Goal: Task Accomplishment & Management: Manage account settings

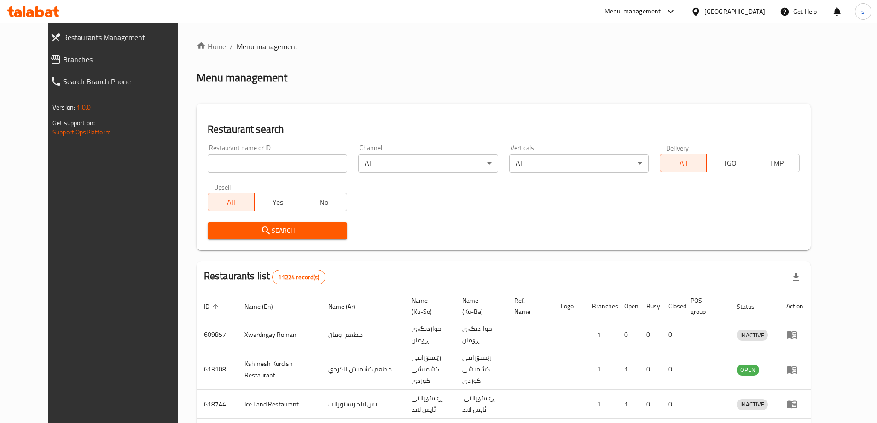
click at [209, 169] on div at bounding box center [438, 211] width 877 height 423
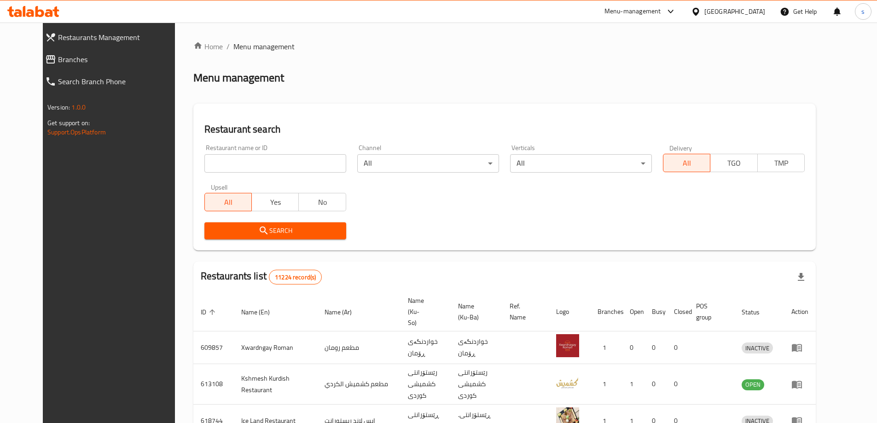
click at [209, 169] on input "search" at bounding box center [275, 163] width 142 height 18
paste input "675774"
type input "675774"
click at [237, 228] on span "Search" at bounding box center [275, 231] width 127 height 12
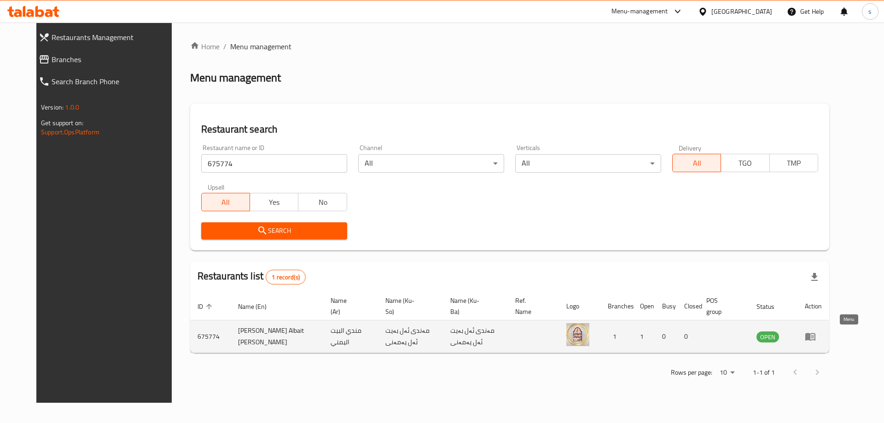
click at [815, 335] on icon "enhanced table" at bounding box center [810, 337] width 10 height 8
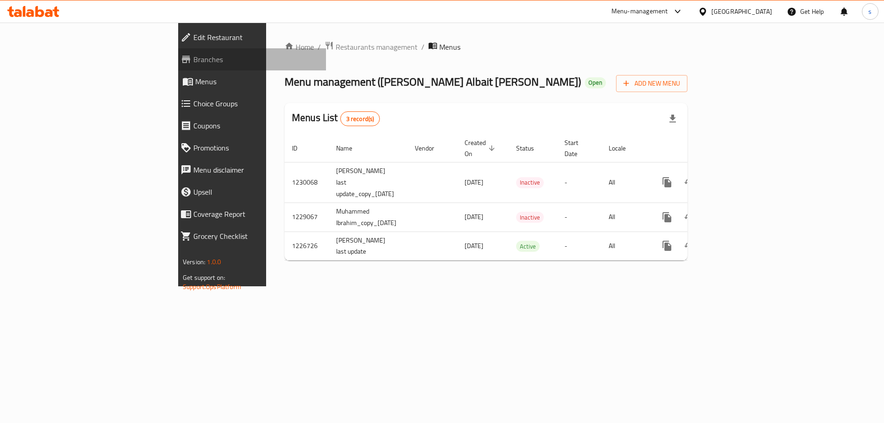
click at [193, 64] on span "Branches" at bounding box center [255, 59] width 125 height 11
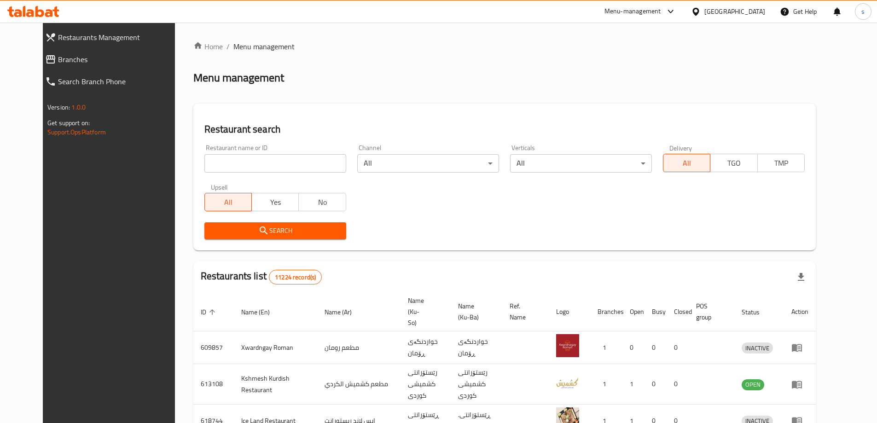
click at [233, 164] on input "search" at bounding box center [275, 163] width 142 height 18
paste input "675099"
type input "675099"
click button "Search" at bounding box center [275, 230] width 142 height 17
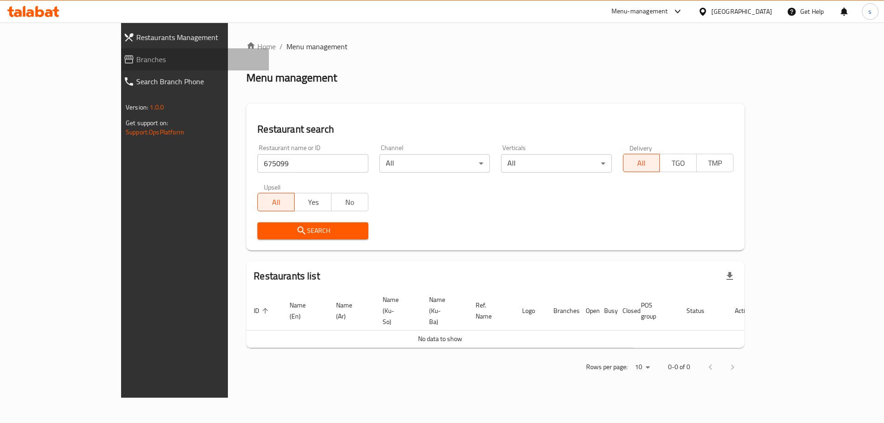
click at [136, 63] on span "Branches" at bounding box center [198, 59] width 125 height 11
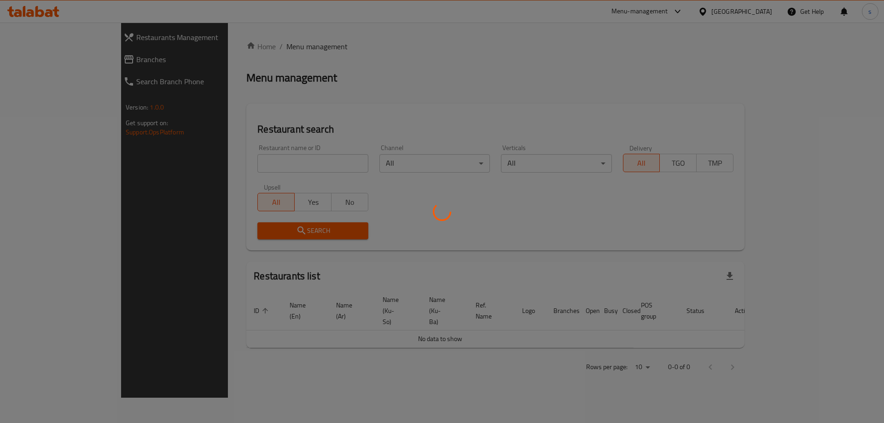
click at [211, 160] on div at bounding box center [442, 211] width 884 height 423
click at [200, 163] on div at bounding box center [442, 211] width 884 height 423
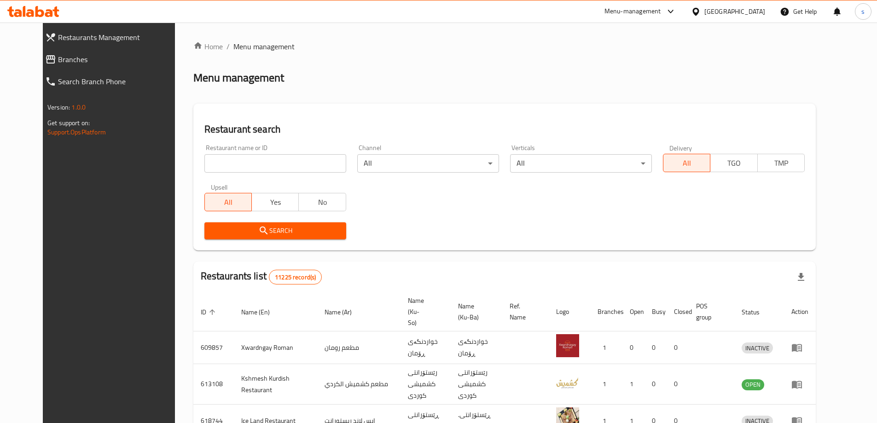
click at [204, 164] on input "search" at bounding box center [275, 163] width 142 height 18
paste input "Tche Tche, Parki Azadi"
click at [238, 226] on span "Search" at bounding box center [275, 231] width 127 height 12
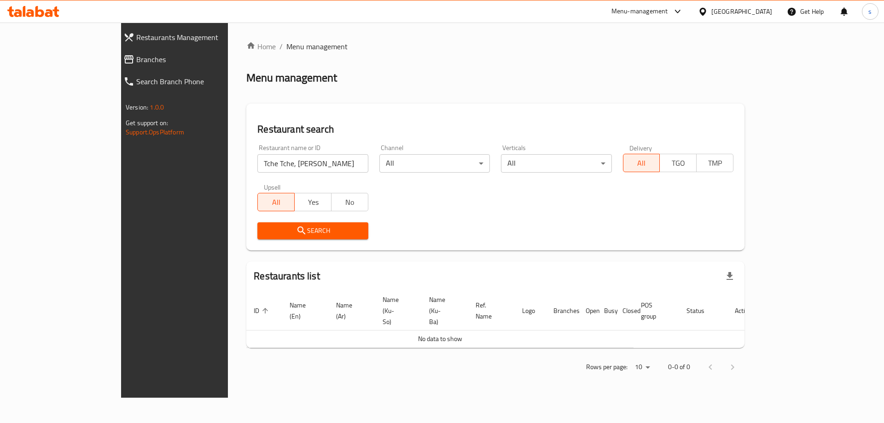
click at [262, 162] on input "Tche Tche, Parki Azadi" at bounding box center [312, 163] width 110 height 18
type input "Tche Tche"
click button "Search" at bounding box center [312, 230] width 110 height 17
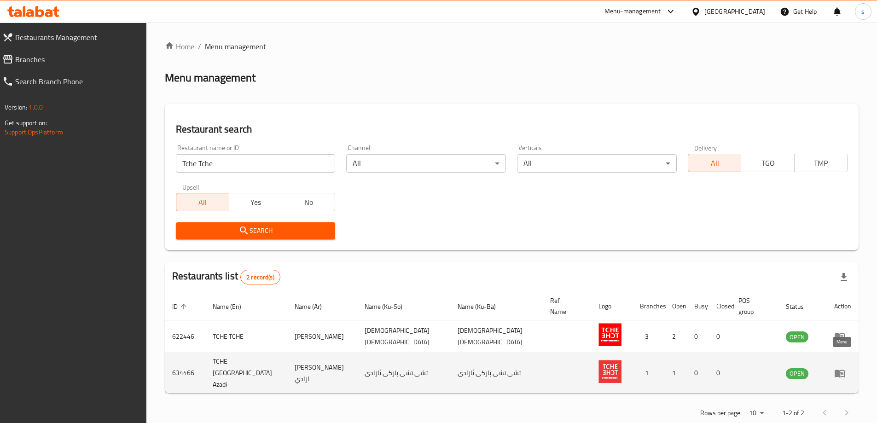
click at [840, 368] on icon "enhanced table" at bounding box center [839, 373] width 11 height 11
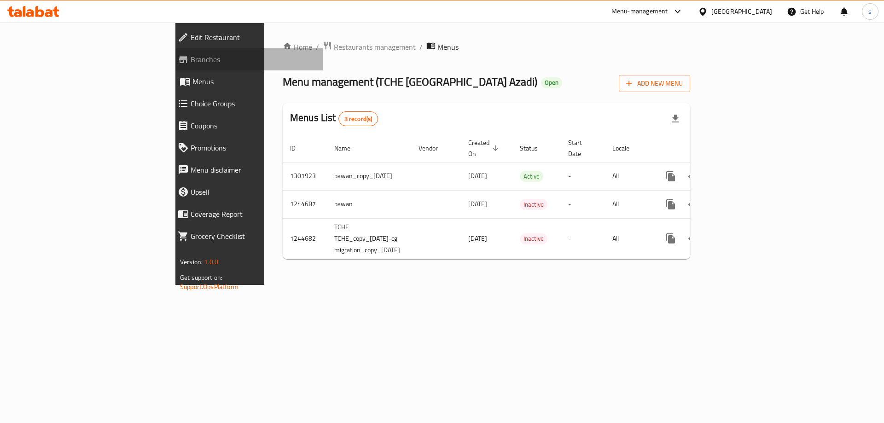
click at [191, 65] on span "Branches" at bounding box center [253, 59] width 125 height 11
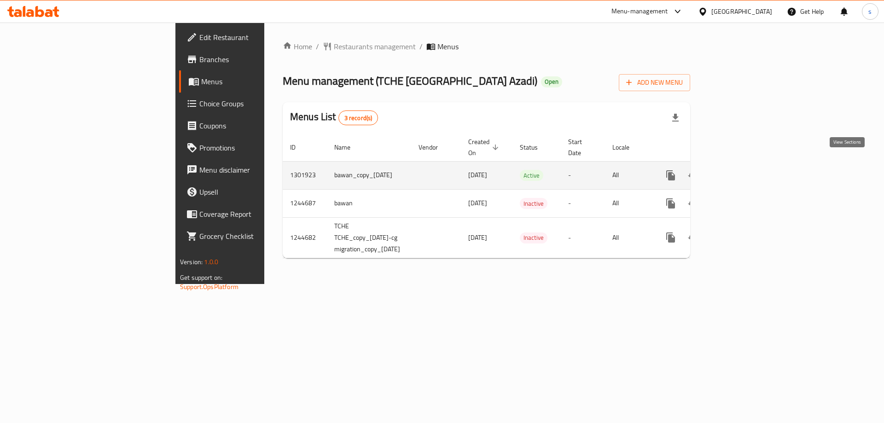
click at [743, 170] on icon "enhanced table" at bounding box center [737, 175] width 11 height 11
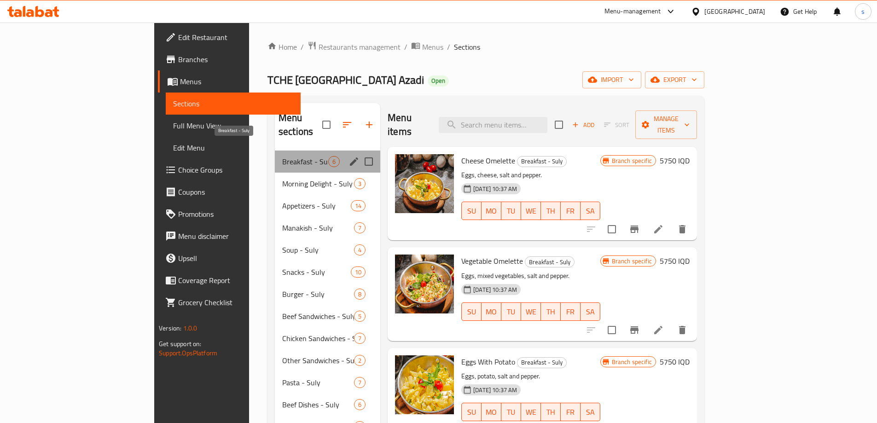
click at [282, 156] on span "Breakfast - Suly" at bounding box center [305, 161] width 46 height 11
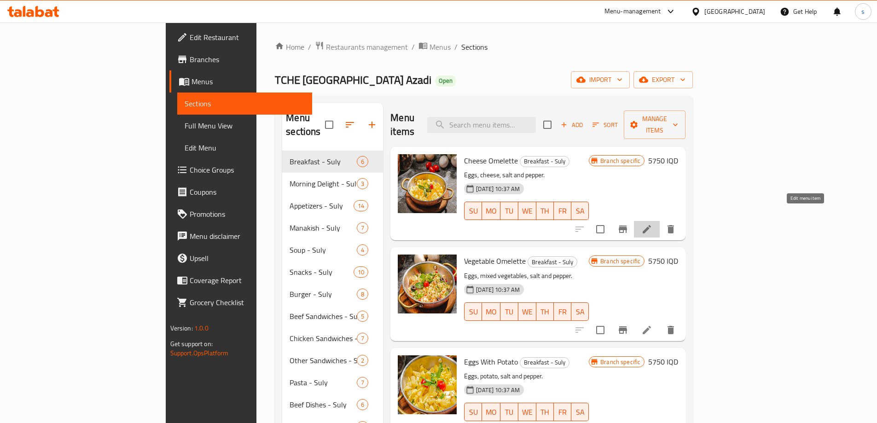
click at [651, 225] on icon at bounding box center [647, 229] width 8 height 8
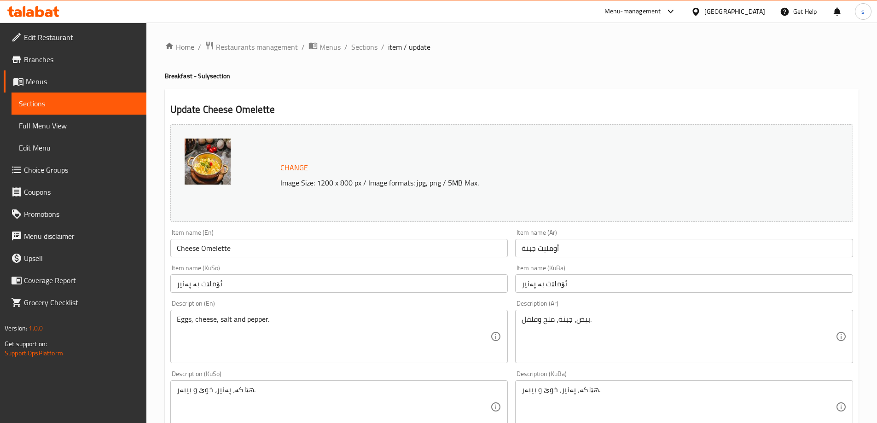
click at [49, 8] on icon at bounding box center [33, 11] width 52 height 11
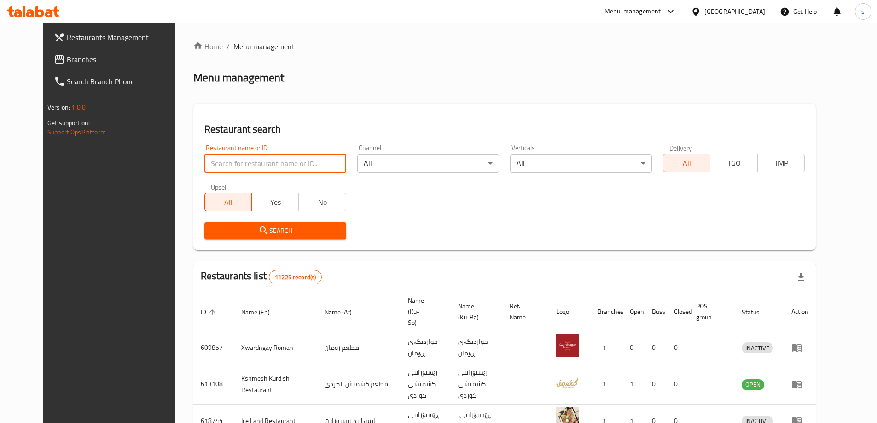
click at [213, 166] on input "search" at bounding box center [275, 163] width 142 height 18
paste input "674649"
type input "674649"
click button "Search" at bounding box center [275, 230] width 142 height 17
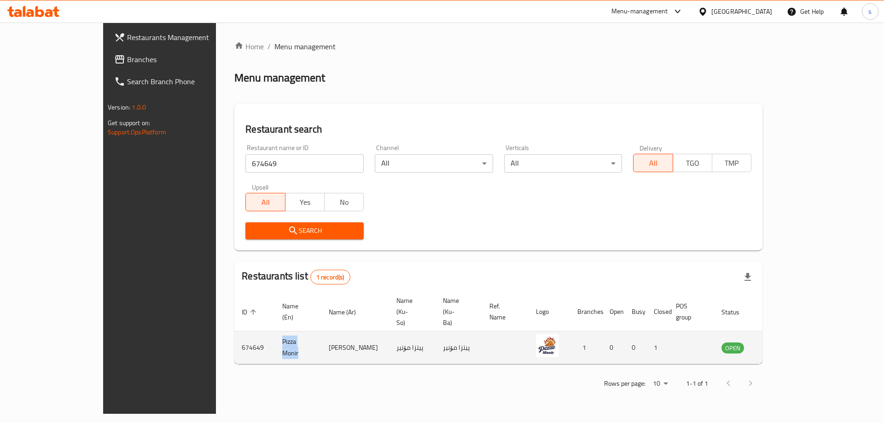
drag, startPoint x: 249, startPoint y: 329, endPoint x: 213, endPoint y: 327, distance: 35.5
click at [275, 331] on td "Pizza Monir" at bounding box center [298, 347] width 46 height 33
copy td "Pizza Monir"
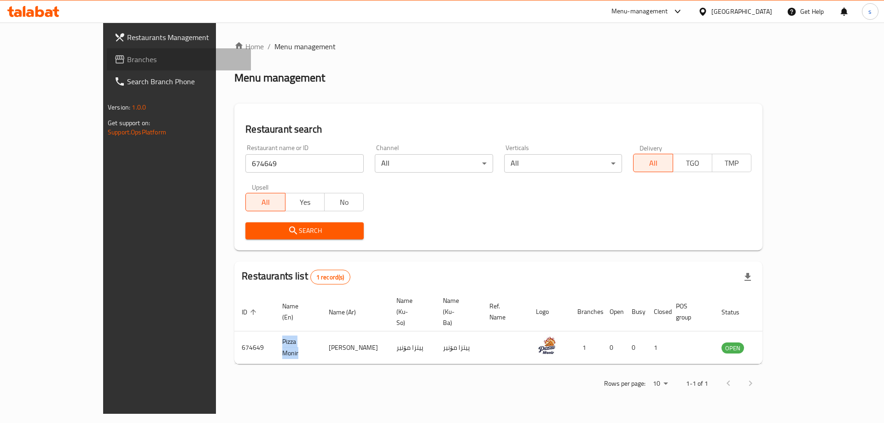
click at [127, 63] on span "Branches" at bounding box center [185, 59] width 116 height 11
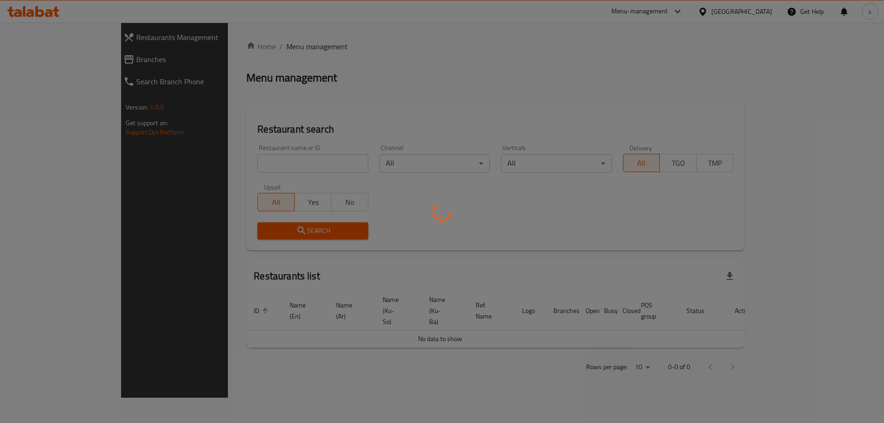
click at [209, 166] on div at bounding box center [442, 211] width 884 height 423
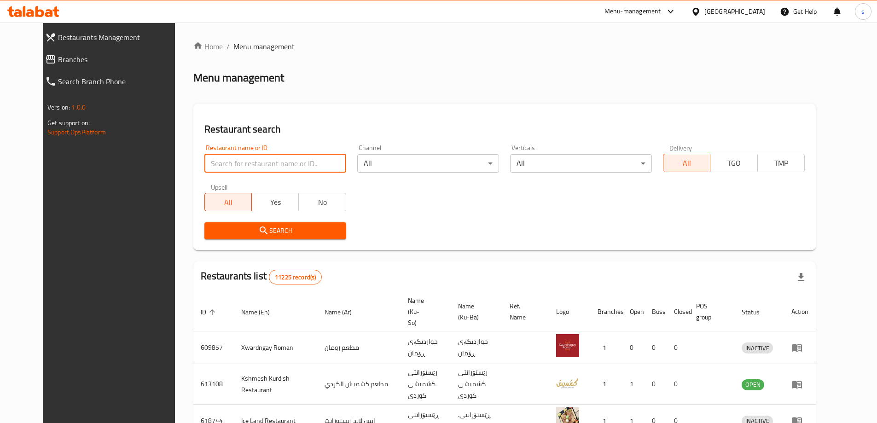
click at [204, 161] on input "search" at bounding box center [275, 163] width 142 height 18
paste input "674649"
type input "674649"
click button "Search" at bounding box center [275, 230] width 142 height 17
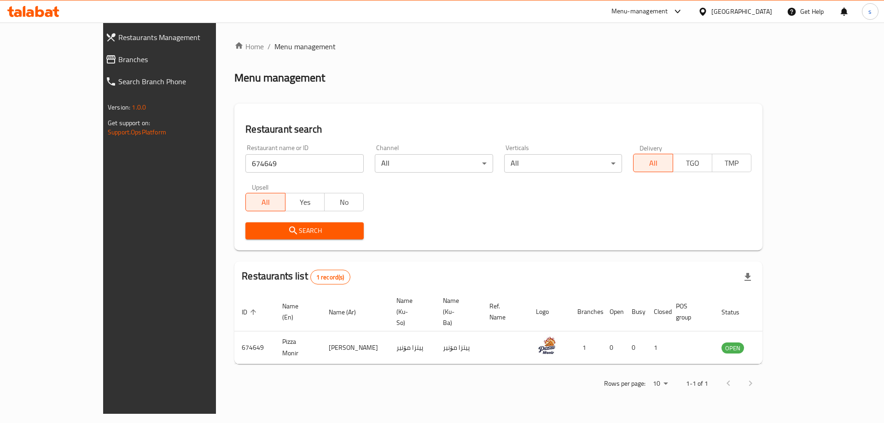
click at [41, 7] on icon at bounding box center [33, 11] width 52 height 11
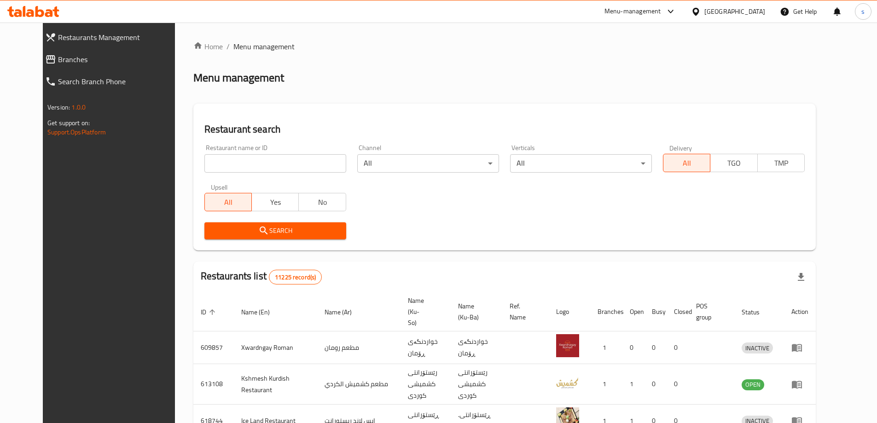
click at [210, 164] on div at bounding box center [438, 211] width 877 height 423
click at [210, 164] on input "search" at bounding box center [275, 163] width 142 height 18
paste input "Bakery Time"
drag, startPoint x: 237, startPoint y: 160, endPoint x: 155, endPoint y: 169, distance: 82.0
click at [175, 169] on div "Home / Menu management Menu management Restaurant search Restaurant name or ID …" at bounding box center [504, 360] width 659 height 675
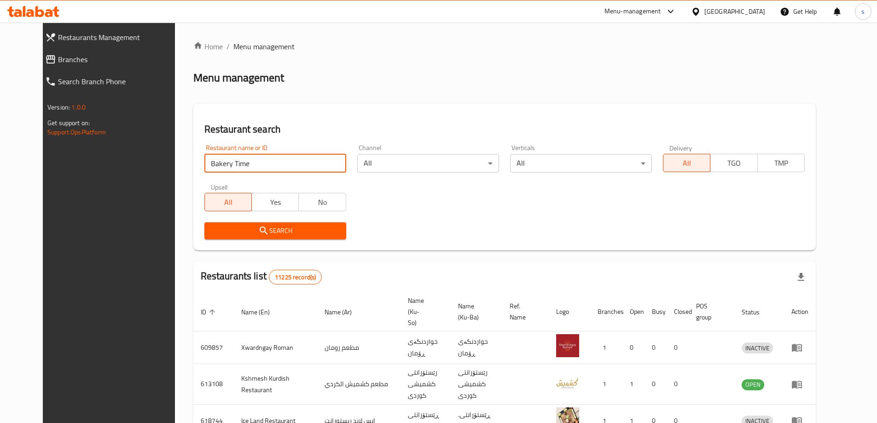
type input "Bakery Time"
click at [430, 112] on div "Restaurant search Restaurant name or ID Bakery Time Restaurant name or ID Chann…" at bounding box center [504, 177] width 622 height 147
click at [252, 165] on input "Bakery Time" at bounding box center [275, 163] width 142 height 18
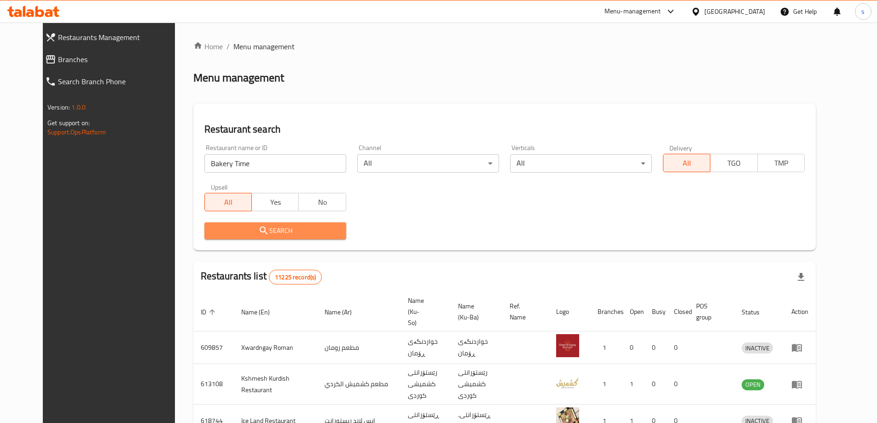
click at [258, 232] on icon "submit" at bounding box center [263, 230] width 11 height 11
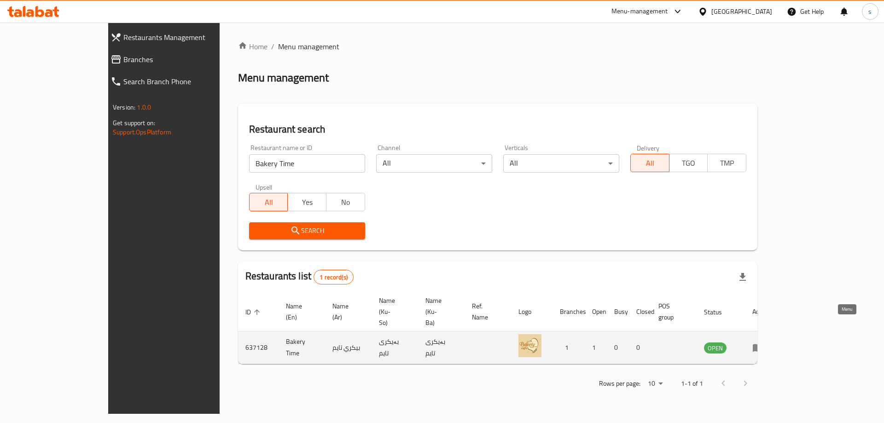
click at [763, 342] on icon "enhanced table" at bounding box center [757, 347] width 11 height 11
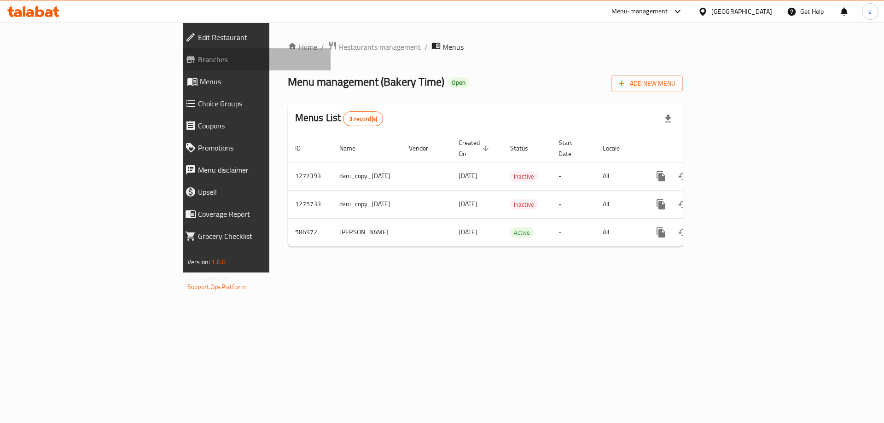
click at [198, 63] on span "Branches" at bounding box center [260, 59] width 125 height 11
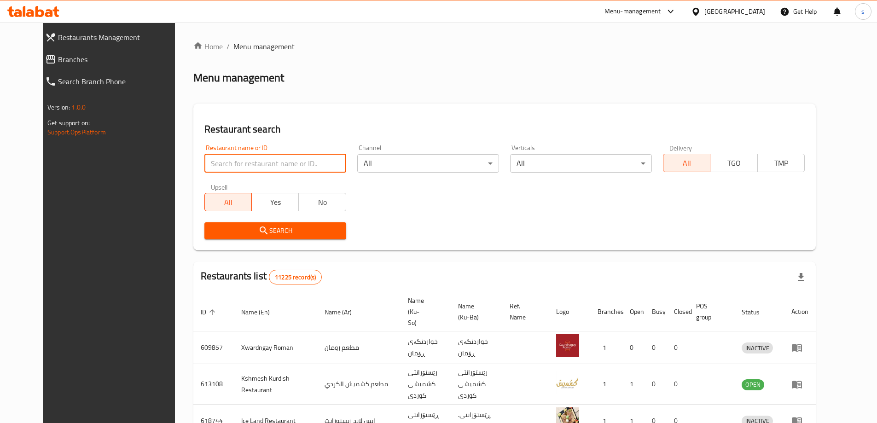
click at [222, 164] on input "search" at bounding box center [275, 163] width 142 height 18
paste input "Batam nuts"
type input "Batam nuts"
click button "Search" at bounding box center [275, 230] width 142 height 17
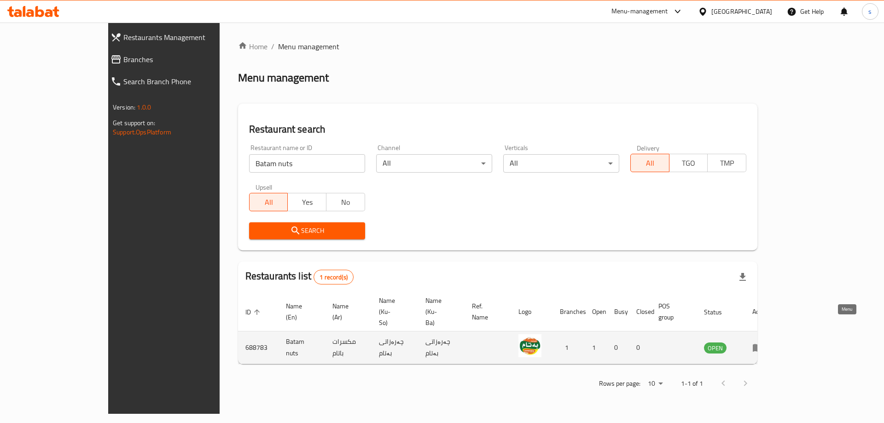
click at [763, 342] on icon "enhanced table" at bounding box center [757, 347] width 11 height 11
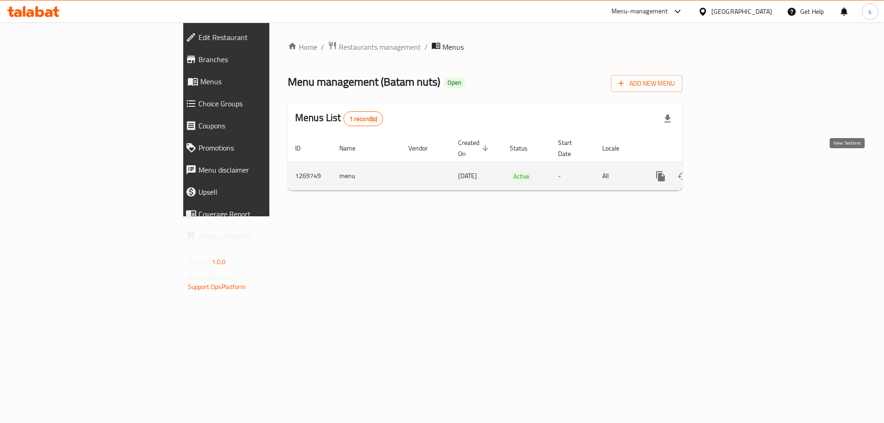
click at [732, 171] on icon "enhanced table" at bounding box center [726, 176] width 11 height 11
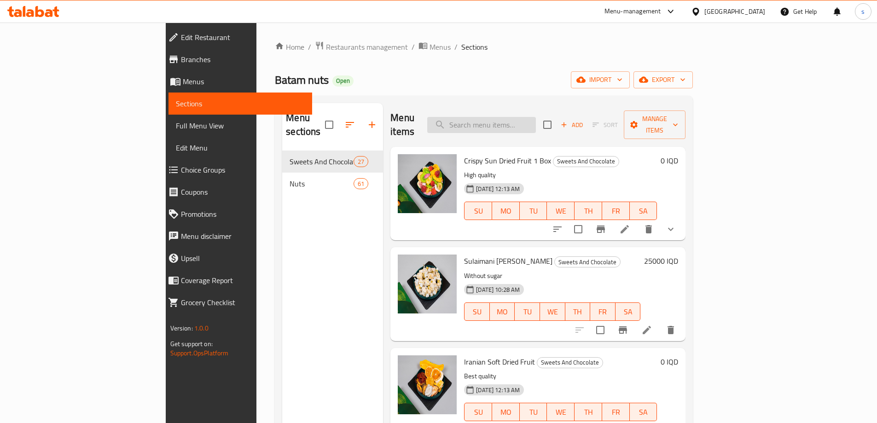
click at [510, 117] on input "search" at bounding box center [481, 125] width 109 height 16
paste input "Smoked cashews"
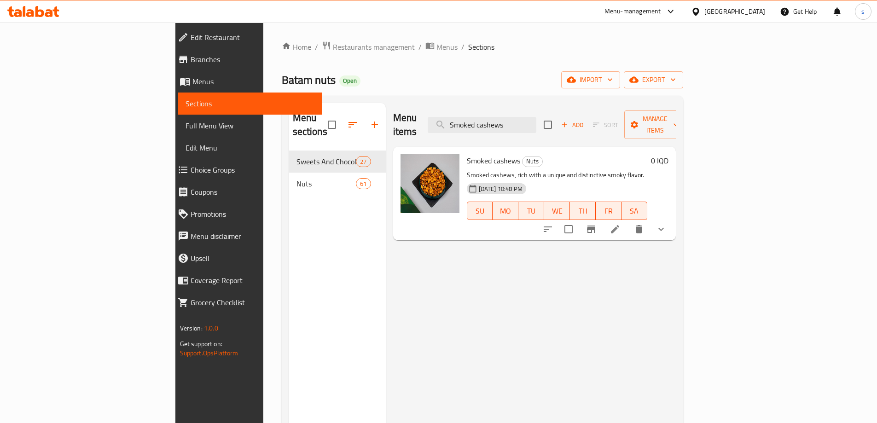
type input "Smoked cashews"
click at [667, 224] on icon "show more" at bounding box center [661, 229] width 11 height 11
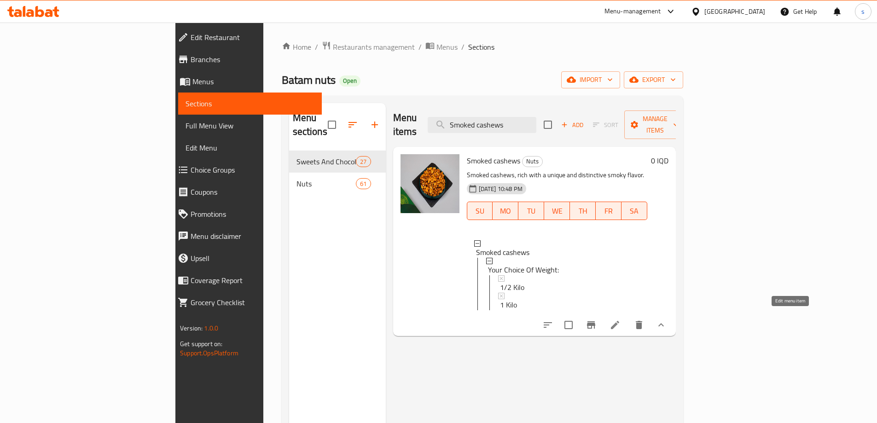
click at [621, 322] on icon at bounding box center [615, 324] width 11 height 11
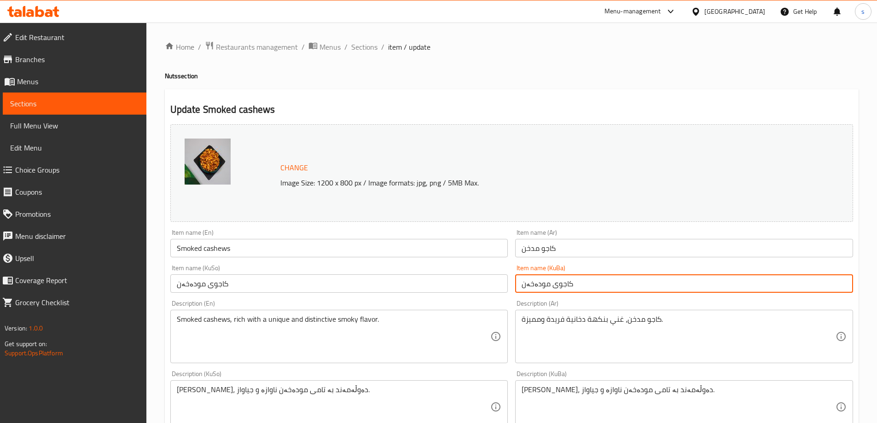
drag, startPoint x: 591, startPoint y: 289, endPoint x: 515, endPoint y: 293, distance: 75.6
click at [515, 293] on div "Item name (KuBa) کاجوی مودەخەن Item name (KuBa)" at bounding box center [683, 278] width 345 height 35
click at [213, 252] on input "Smoked cashews" at bounding box center [339, 248] width 338 height 18
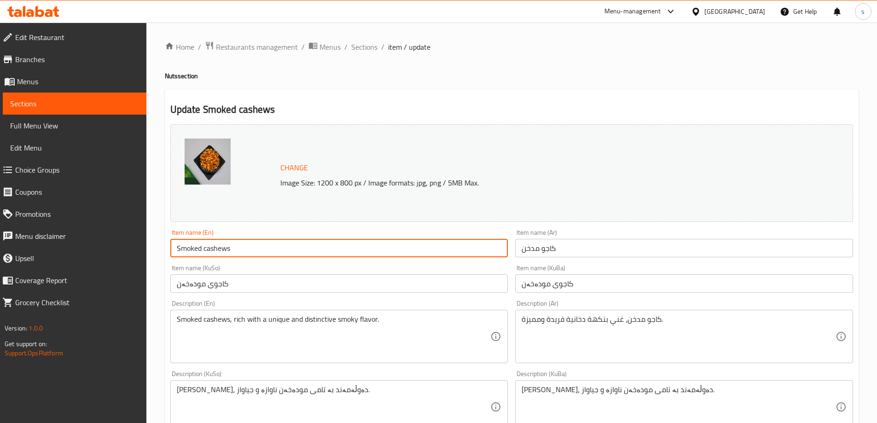
click at [213, 252] on input "Smoked cashews" at bounding box center [339, 248] width 338 height 18
click at [67, 123] on span "Full Menu View" at bounding box center [74, 125] width 129 height 11
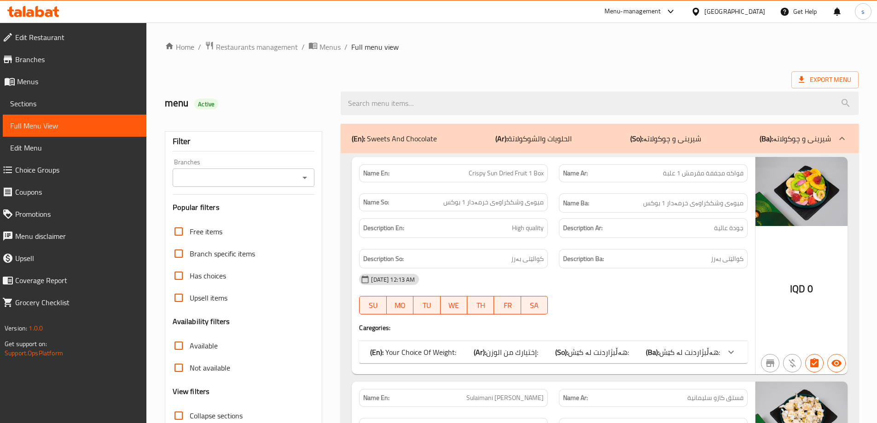
click at [26, 99] on span "Sections" at bounding box center [74, 103] width 129 height 11
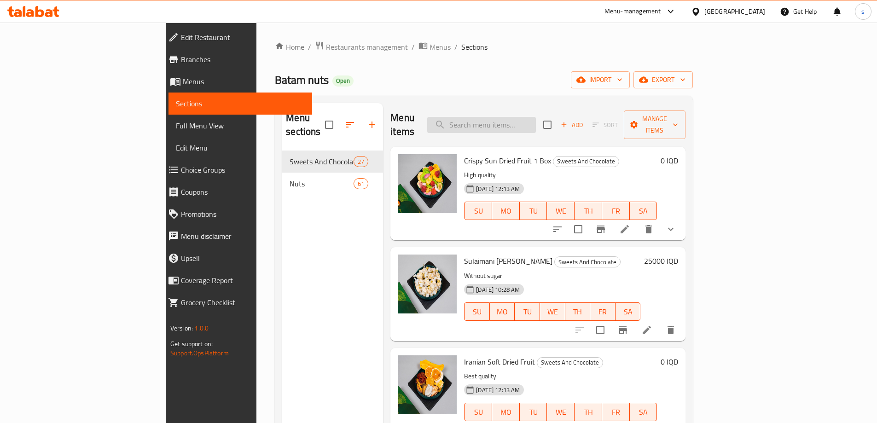
click at [536, 119] on input "search" at bounding box center [481, 125] width 109 height 16
paste input "cashews"
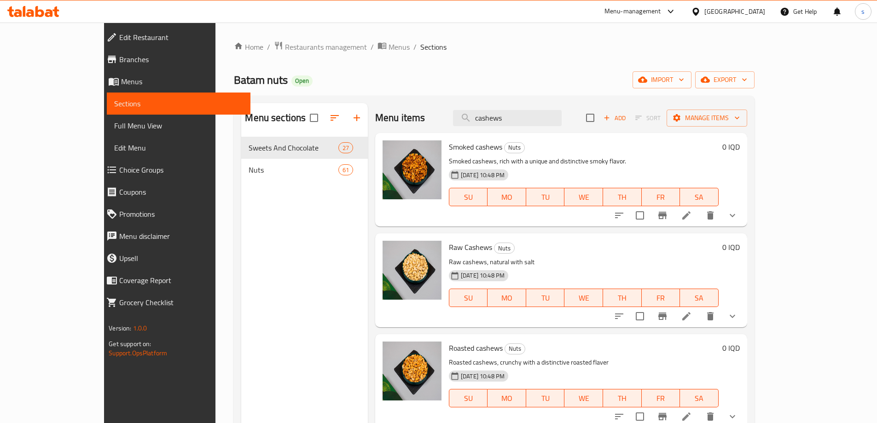
drag, startPoint x: 552, startPoint y: 123, endPoint x: 499, endPoint y: 126, distance: 52.6
click at [499, 126] on div "Menu items cashews Add Sort Manage items" at bounding box center [561, 118] width 372 height 30
paste input "Smoked"
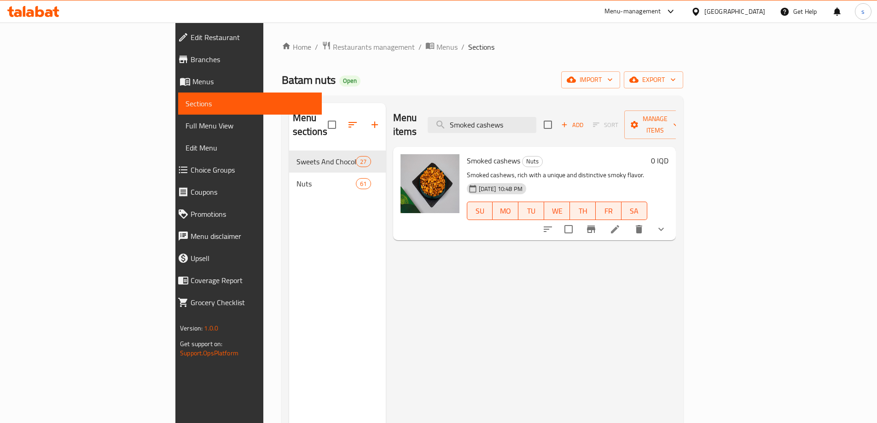
type input "Smoked cashews"
click at [628, 221] on li at bounding box center [615, 229] width 26 height 17
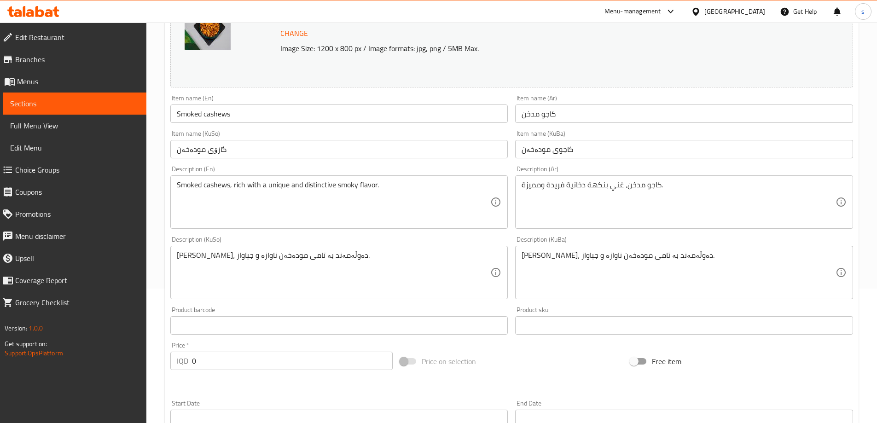
scroll to position [141, 0]
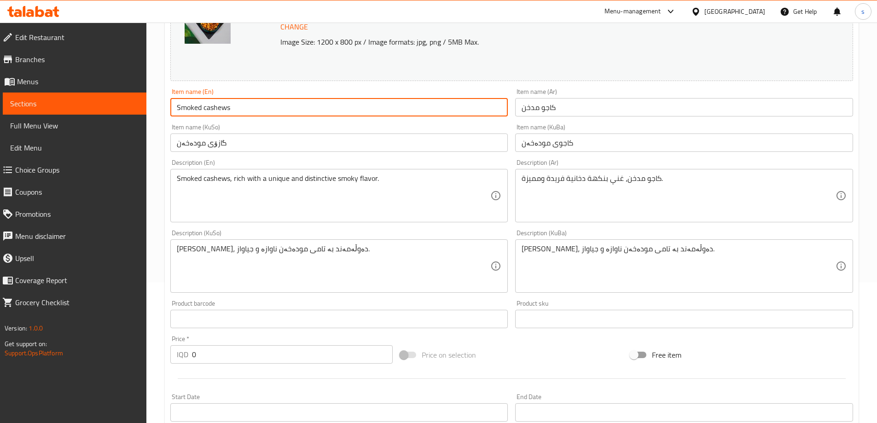
click at [203, 106] on input "Smoked cashews" at bounding box center [339, 107] width 338 height 18
type input "Smoked Cashews"
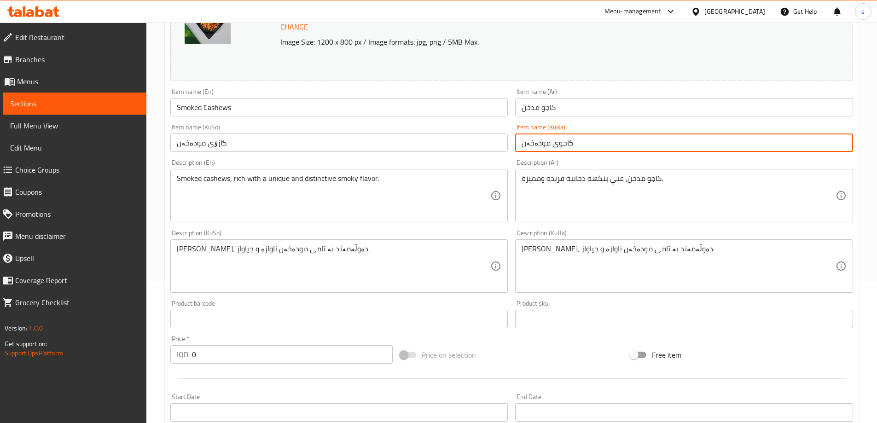
click at [582, 145] on input "کاجوی مودەخەن" at bounding box center [684, 143] width 338 height 18
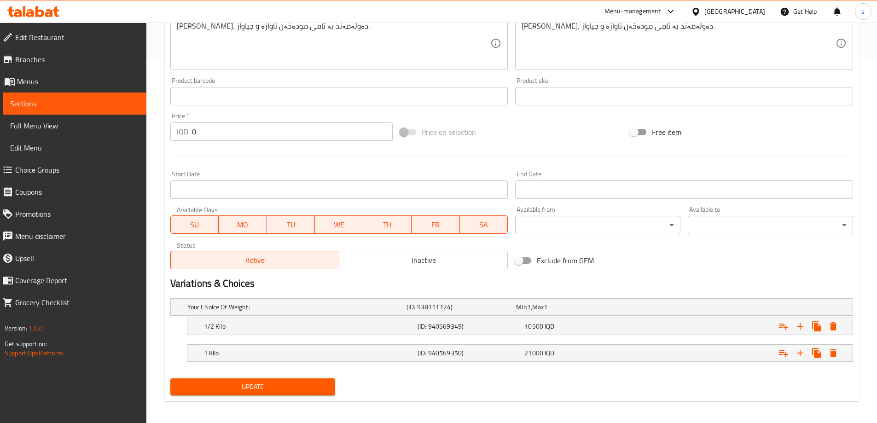
scroll to position [367, 0]
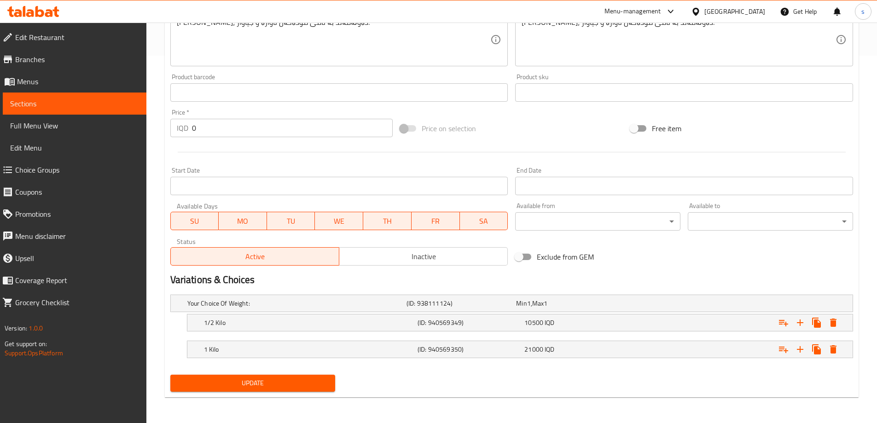
click at [223, 382] on span "Update" at bounding box center [253, 383] width 151 height 12
click at [43, 127] on span "Full Menu View" at bounding box center [74, 125] width 129 height 11
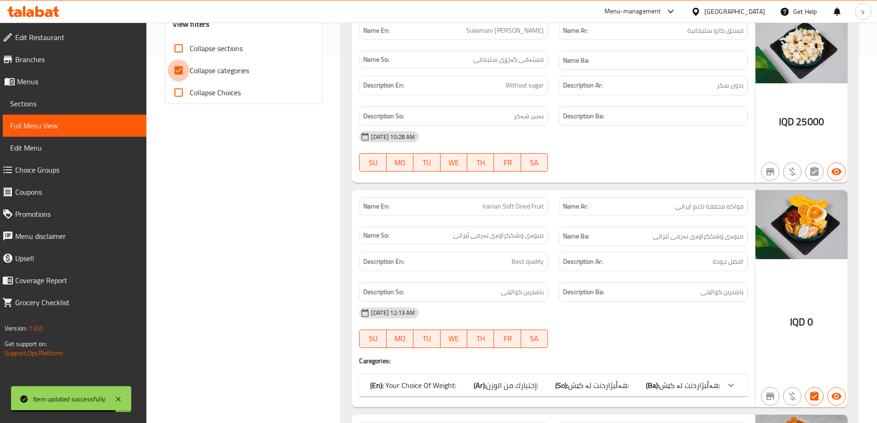
click at [179, 68] on input "Collapse categories" at bounding box center [179, 70] width 22 height 22
checkbox input "false"
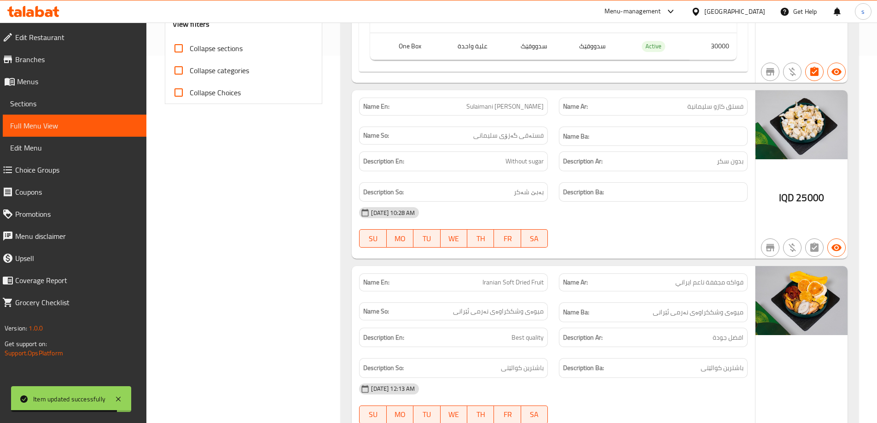
click at [181, 48] on input "Collapse sections" at bounding box center [179, 48] width 22 height 22
checkbox input "true"
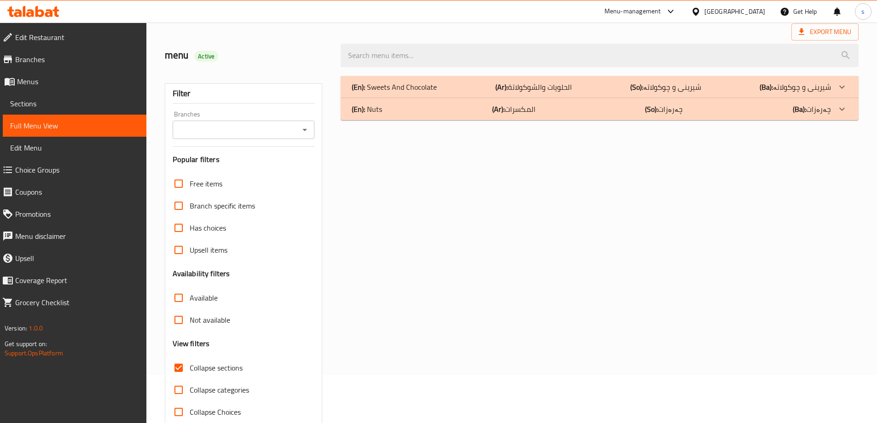
scroll to position [26, 0]
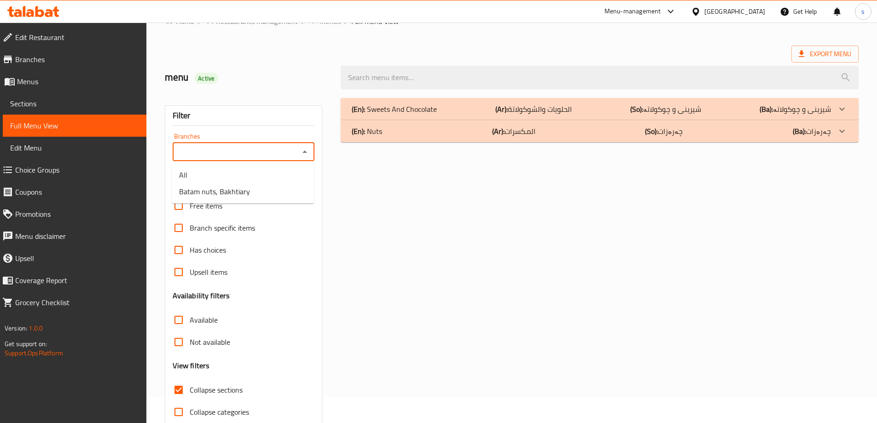
click at [279, 150] on input "Branches" at bounding box center [236, 151] width 122 height 13
click at [278, 192] on li "Batam nuts, Bakhtiary" at bounding box center [243, 191] width 142 height 17
type input "Batam nuts, Bakhtiary"
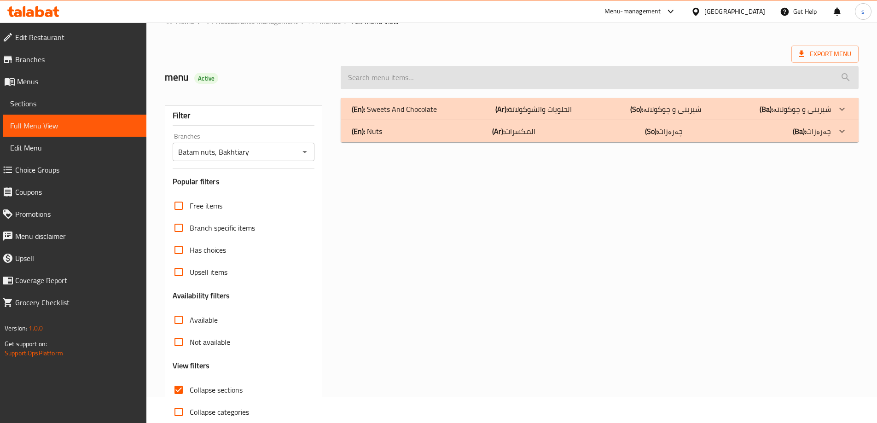
click at [386, 76] on input "search" at bounding box center [600, 77] width 518 height 23
paste input "Smoked cashews"
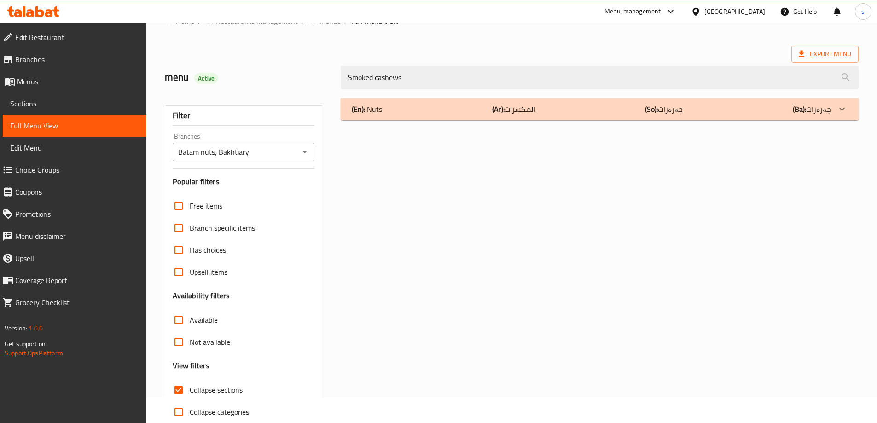
type input "Smoked cashews"
click at [464, 116] on div "(En): Nuts (Ar): المكسرات (So): چەرەزات (Ba): چەرەزات" at bounding box center [600, 109] width 518 height 22
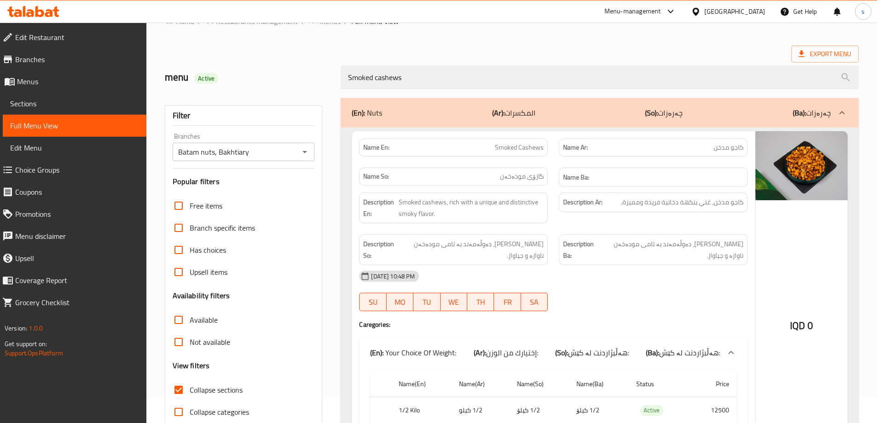
click at [616, 175] on h6 "Name Ba:" at bounding box center [653, 178] width 180 height 12
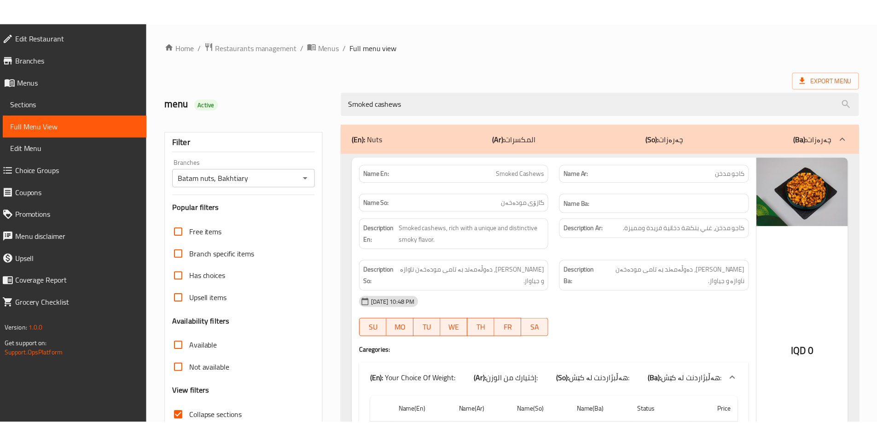
scroll to position [114, 0]
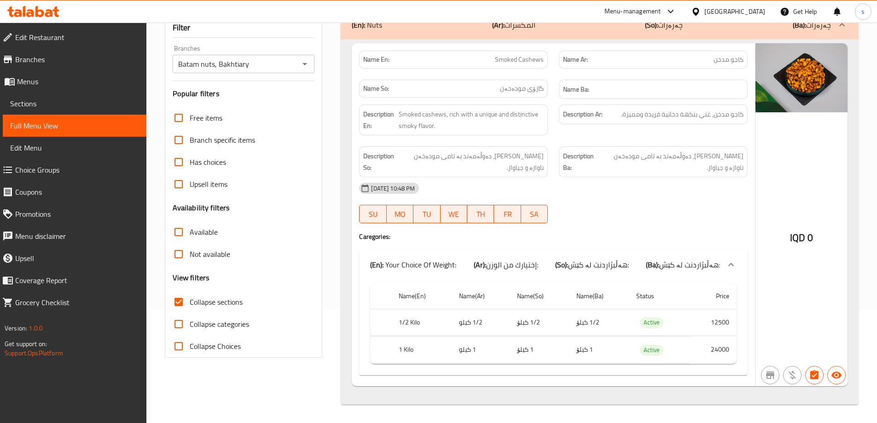
click at [50, 17] on div at bounding box center [33, 11] width 52 height 11
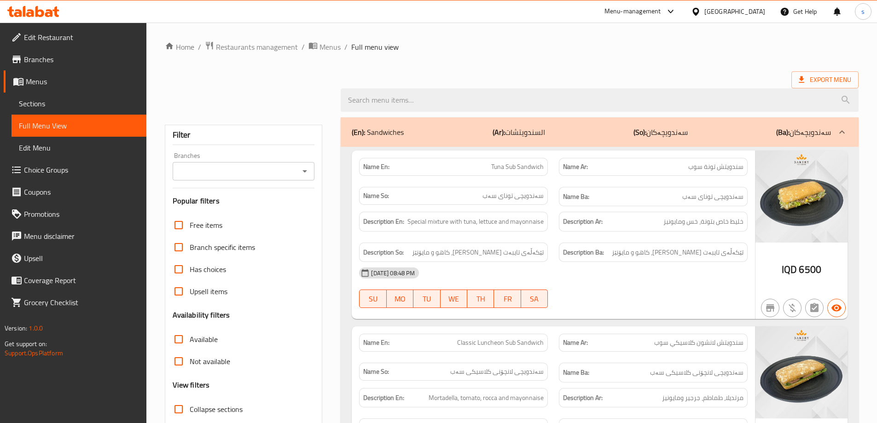
click at [46, 6] on div at bounding box center [33, 11] width 67 height 18
click at [42, 12] on icon at bounding box center [39, 11] width 9 height 11
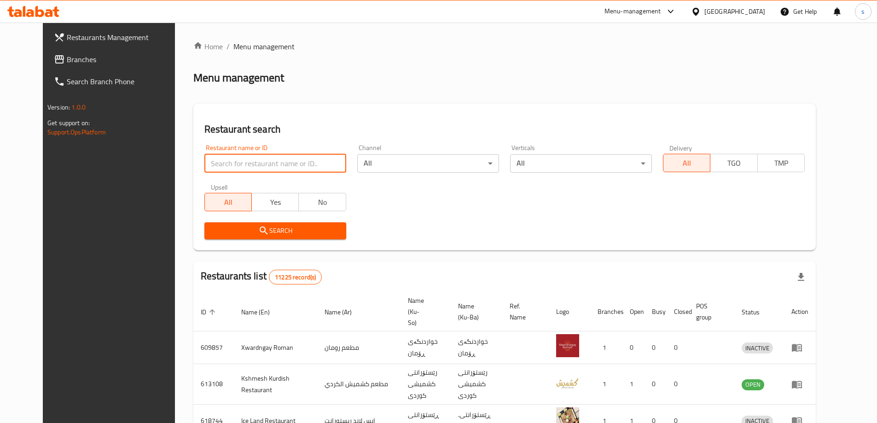
click at [204, 164] on input "search" at bounding box center [275, 163] width 142 height 18
paste input "698453"
type input "698453"
click button "Search" at bounding box center [275, 230] width 142 height 17
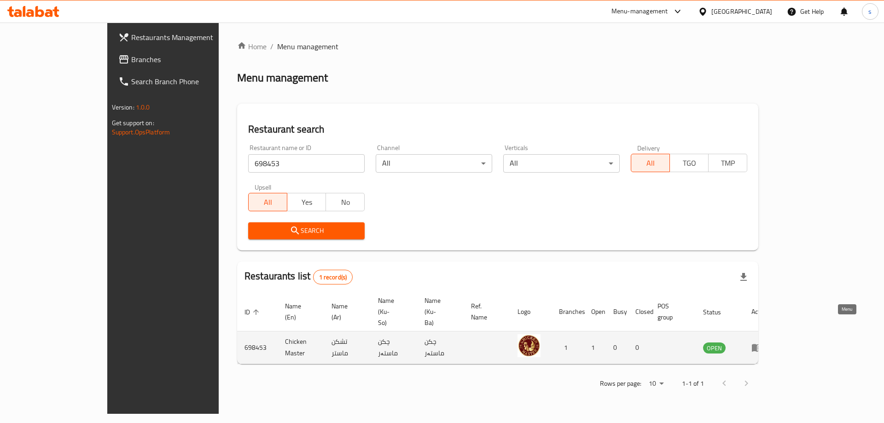
click at [762, 344] on icon "enhanced table" at bounding box center [757, 348] width 10 height 8
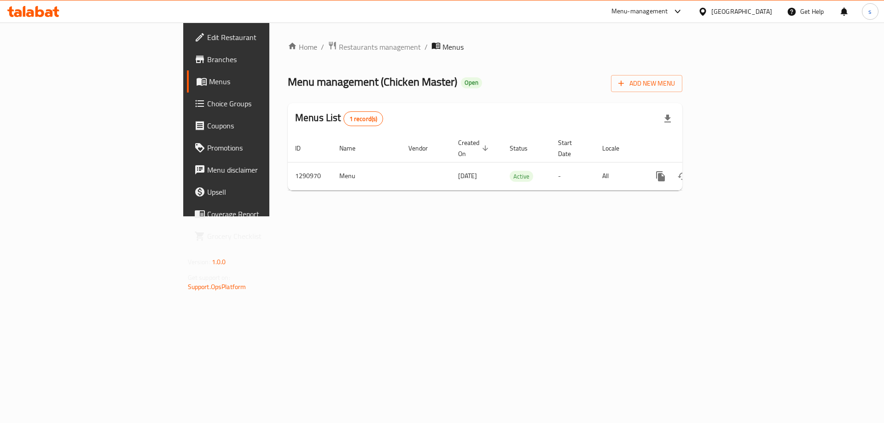
click at [207, 61] on span "Branches" at bounding box center [265, 59] width 116 height 11
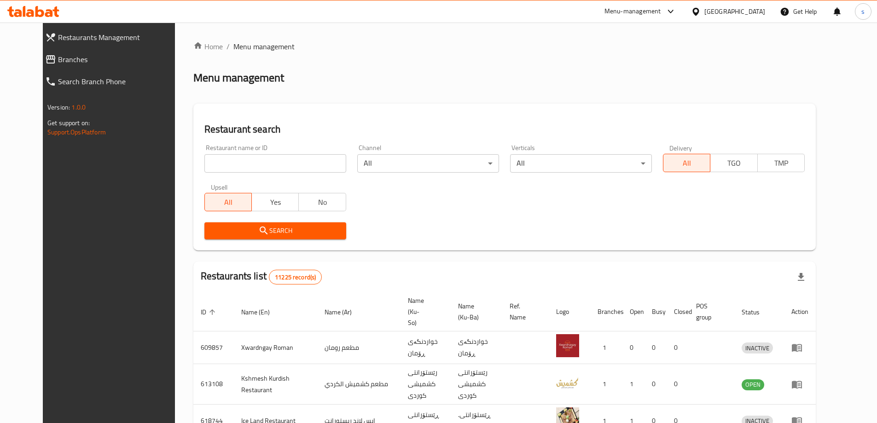
click at [216, 168] on input "search" at bounding box center [275, 163] width 142 height 18
paste input "689001"
type input "689001"
click button "Search" at bounding box center [275, 230] width 142 height 17
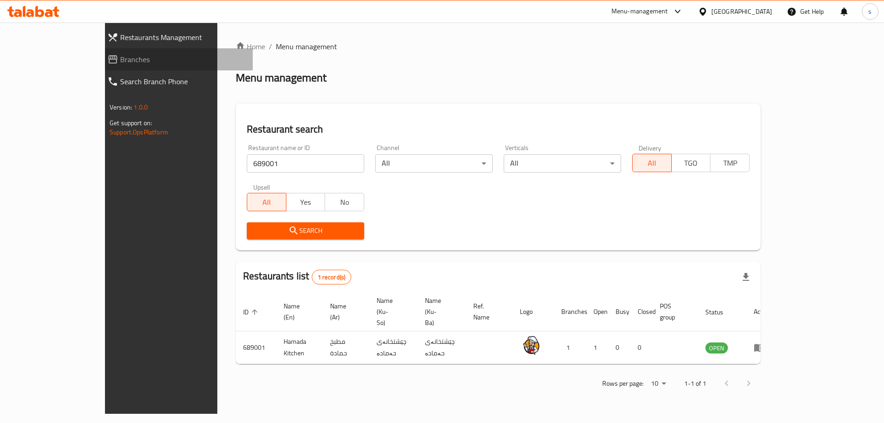
click at [120, 58] on span "Branches" at bounding box center [182, 59] width 125 height 11
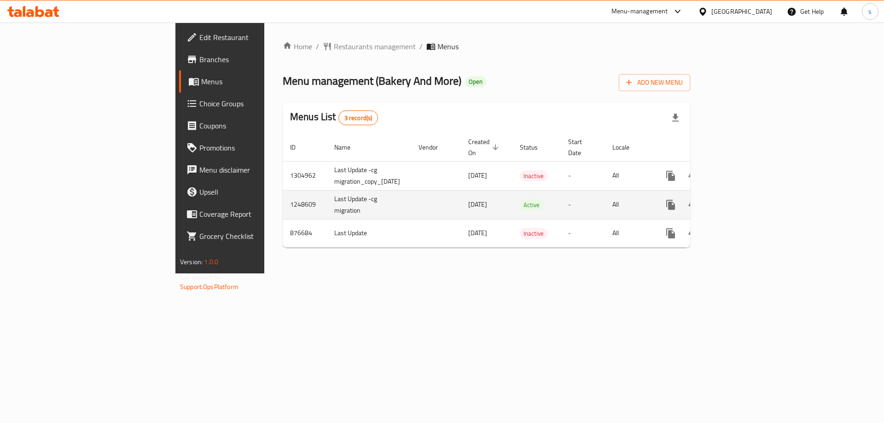
click at [743, 199] on icon "enhanced table" at bounding box center [737, 204] width 11 height 11
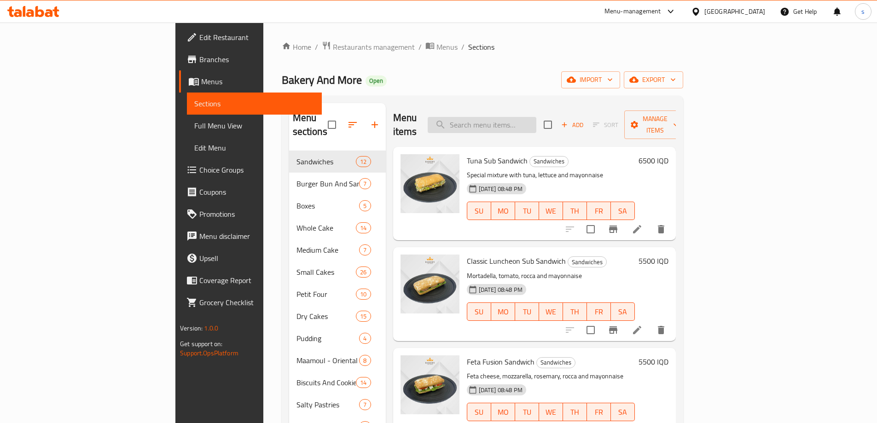
click at [536, 117] on input "search" at bounding box center [482, 125] width 109 height 16
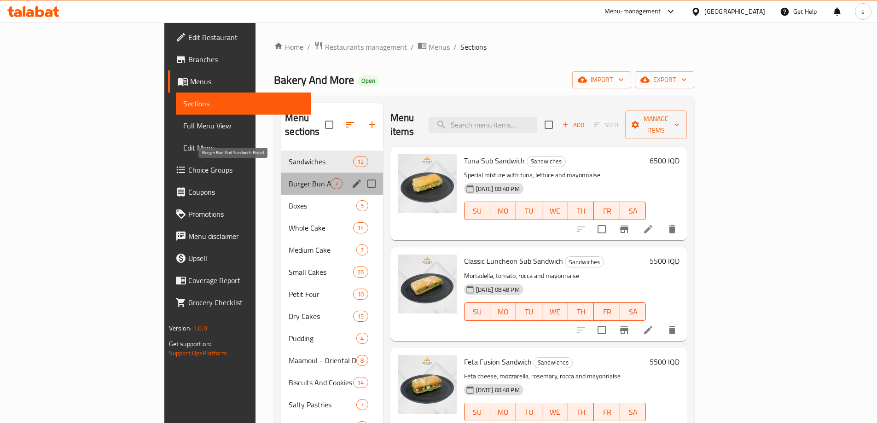
click at [289, 178] on span "Burger Bun And Sandwich Bread" at bounding box center [310, 183] width 42 height 11
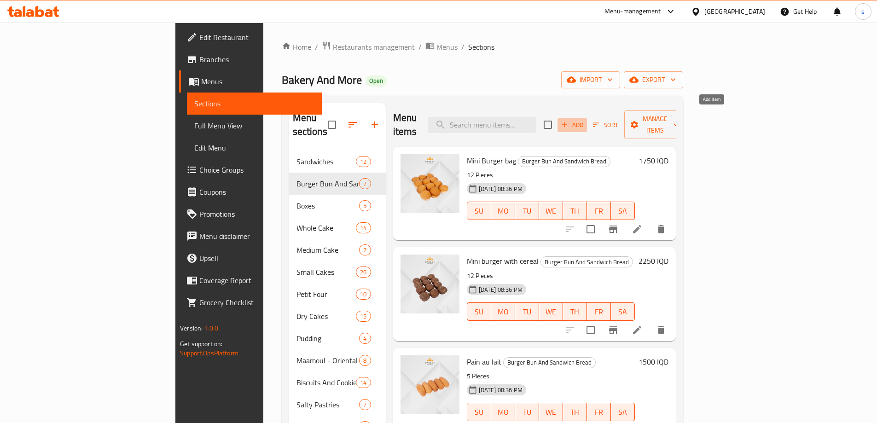
click at [585, 120] on span "Add" at bounding box center [572, 125] width 25 height 11
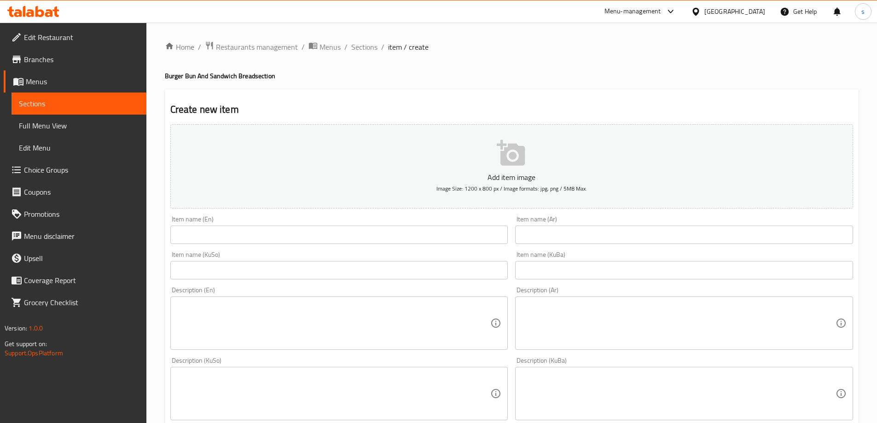
click at [253, 237] on input "text" at bounding box center [339, 235] width 338 height 18
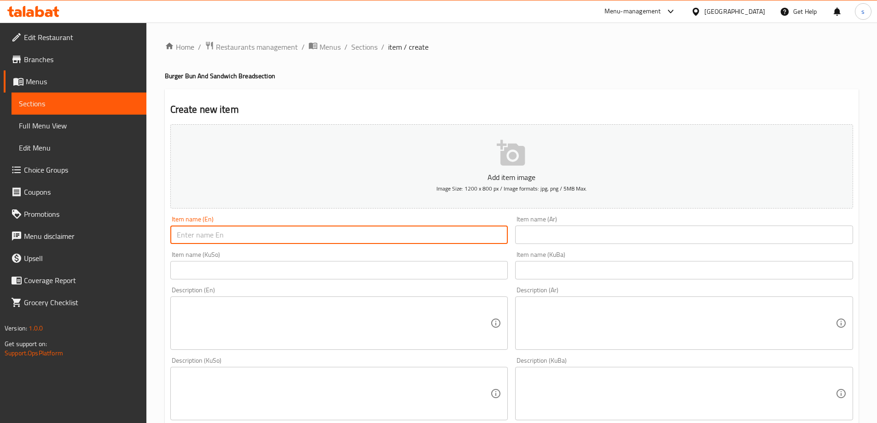
paste input "Burger With Sesame"
type input "Burger With Sesame"
click at [581, 235] on input "text" at bounding box center [684, 235] width 338 height 18
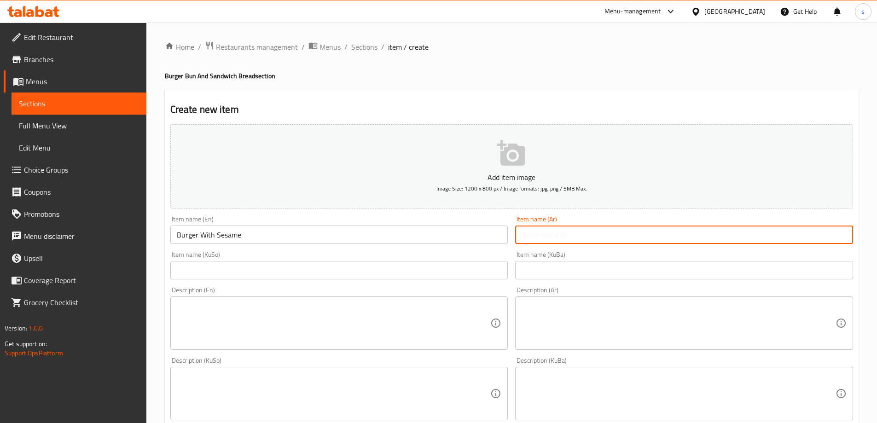
paste input "Burger With Sesame"
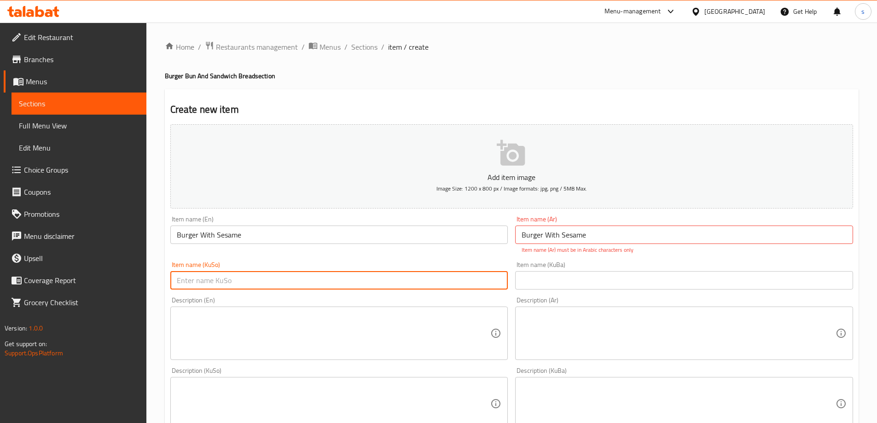
click at [445, 271] on input "text" at bounding box center [339, 280] width 338 height 18
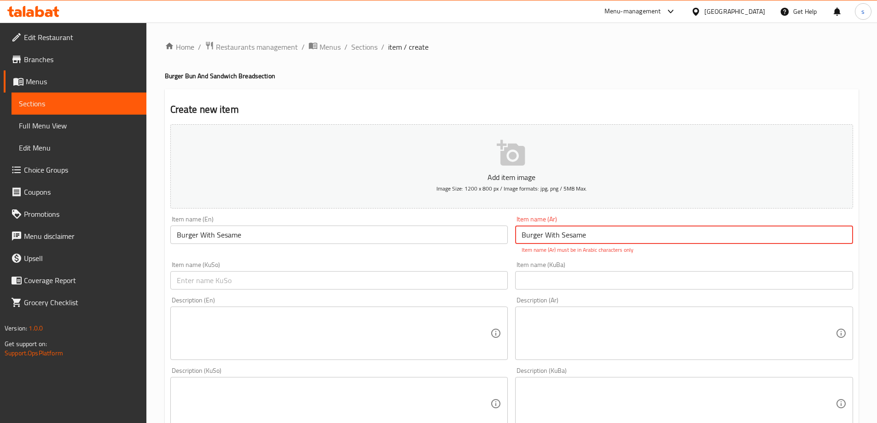
drag, startPoint x: 630, startPoint y: 236, endPoint x: 498, endPoint y: 238, distance: 132.1
click at [498, 238] on div "Add item image Image Size: 1200 x 800 px / Image formats: jpg, png / 5MB Max. I…" at bounding box center [512, 377] width 690 height 513
paste input "برجر بالسمسم"
type input "برجر بالسمسم"
click at [468, 255] on div "Add item image Image Size: 1200 x 800 px / Image formats: jpg, png / 5MB Max. I…" at bounding box center [512, 377] width 690 height 513
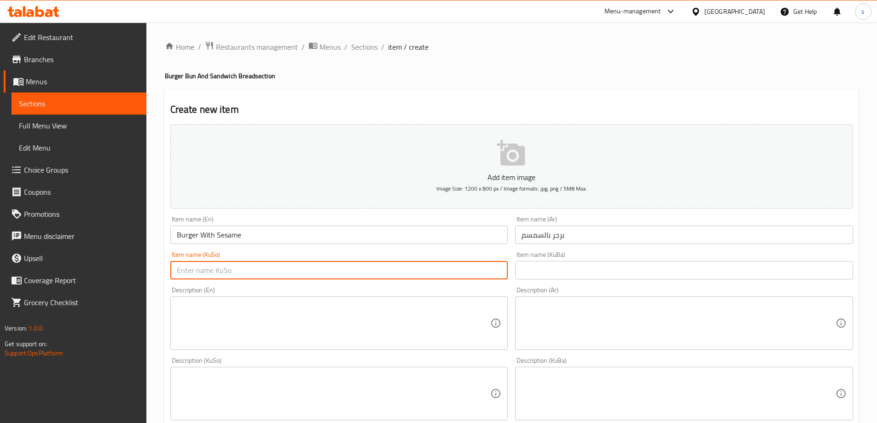
click at [471, 268] on input "text" at bounding box center [339, 270] width 338 height 18
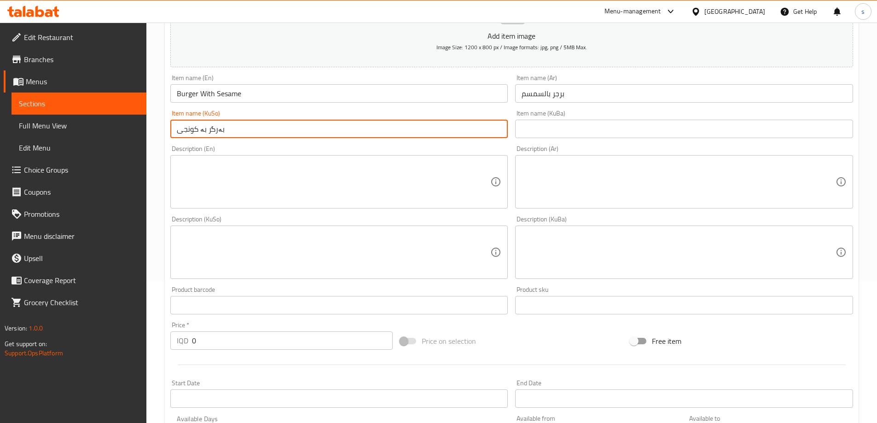
scroll to position [145, 0]
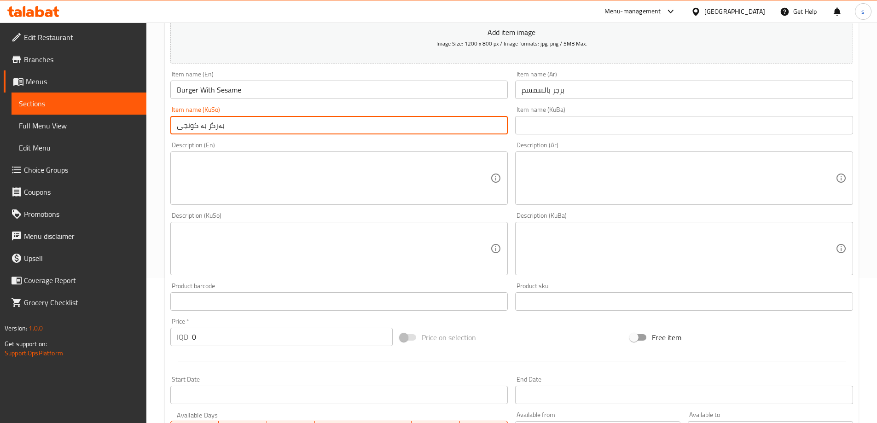
type input "بەرگر بە کونجی"
click at [320, 196] on textarea at bounding box center [334, 179] width 314 height 44
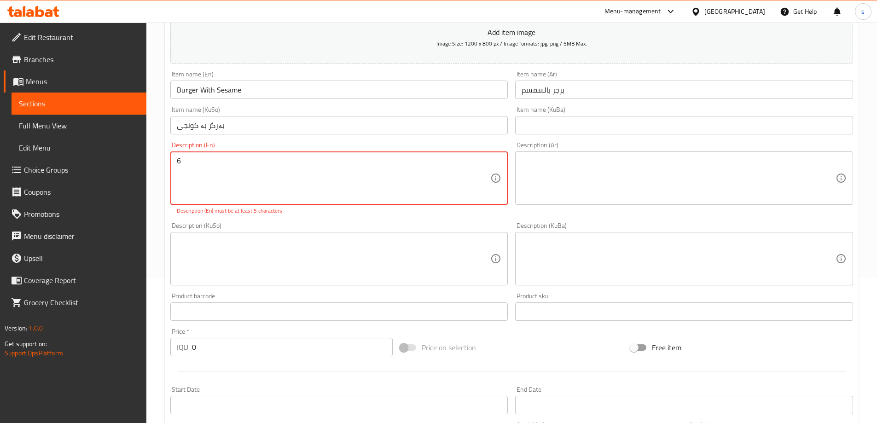
paste textarea "Pieces"
type textarea "6 Pieces"
click at [740, 175] on textarea at bounding box center [679, 179] width 314 height 44
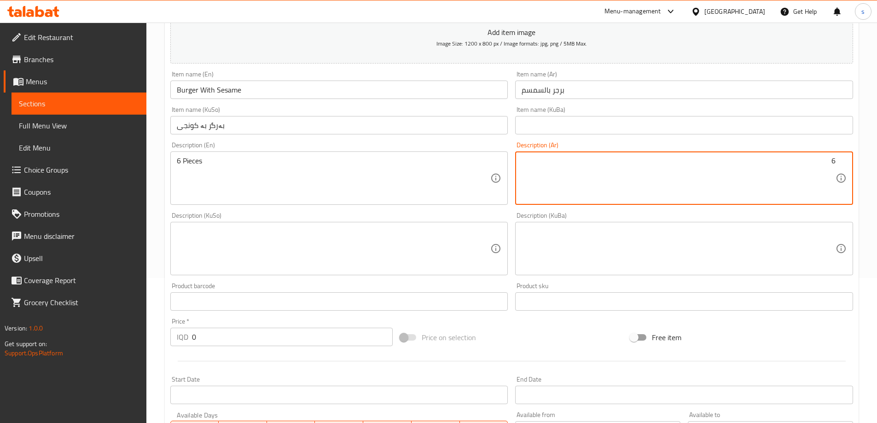
paste textarea "قطع"
type textarea "6 قطع"
click at [470, 244] on textarea at bounding box center [334, 249] width 314 height 44
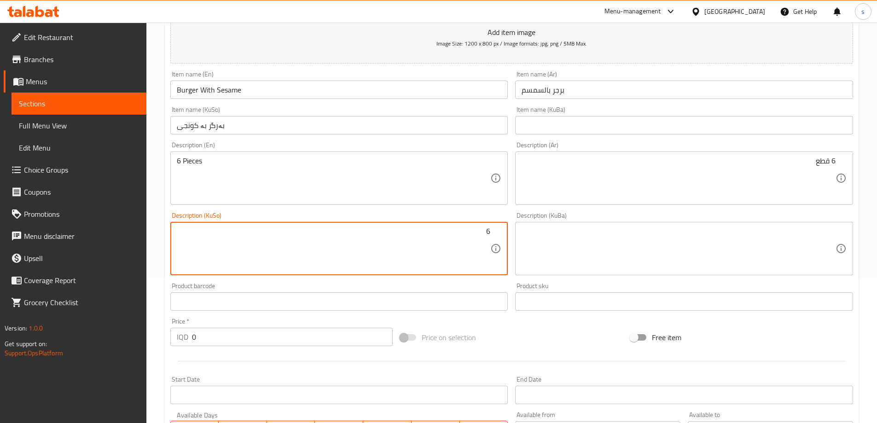
paste textarea "پارچەکان"
drag, startPoint x: 417, startPoint y: 239, endPoint x: 510, endPoint y: 229, distance: 94.0
click at [510, 229] on div "Description (KuSo) 6 پارچە Description (KuSo)" at bounding box center [339, 244] width 345 height 70
type textarea "6 پارچە"
click at [314, 150] on div "Description (En) 6 Pieces Description (En)" at bounding box center [339, 173] width 338 height 63
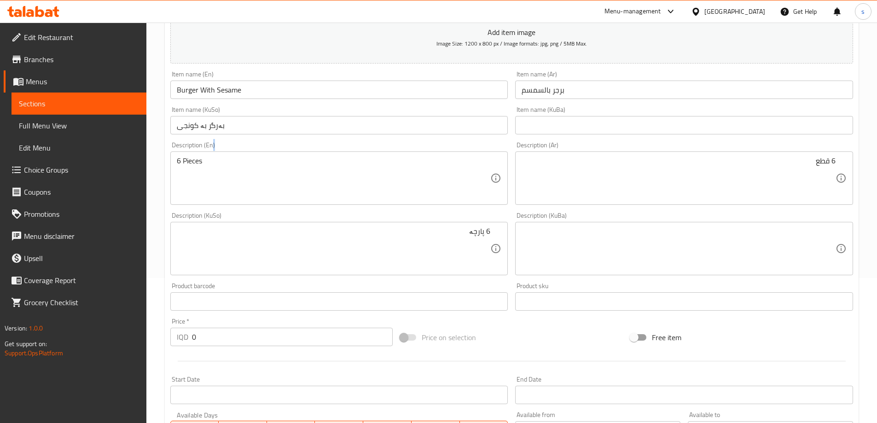
click at [314, 150] on div "Description (En) 6 Pieces Description (En)" at bounding box center [339, 173] width 338 height 63
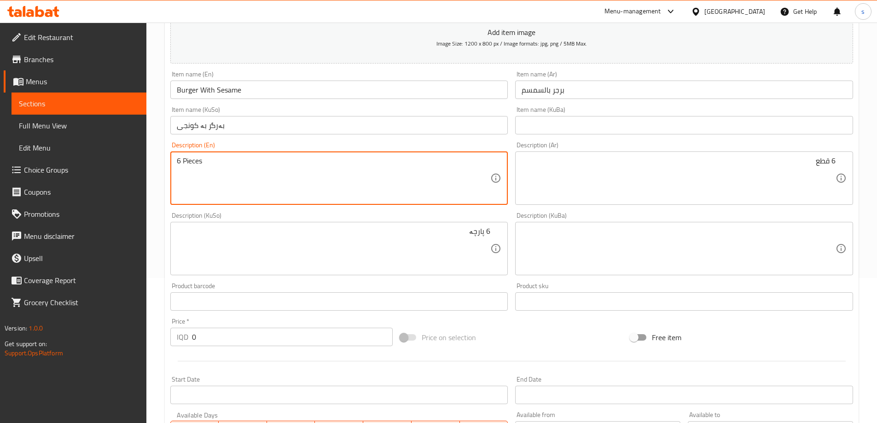
click at [314, 169] on textarea "6 Pieces" at bounding box center [334, 179] width 314 height 44
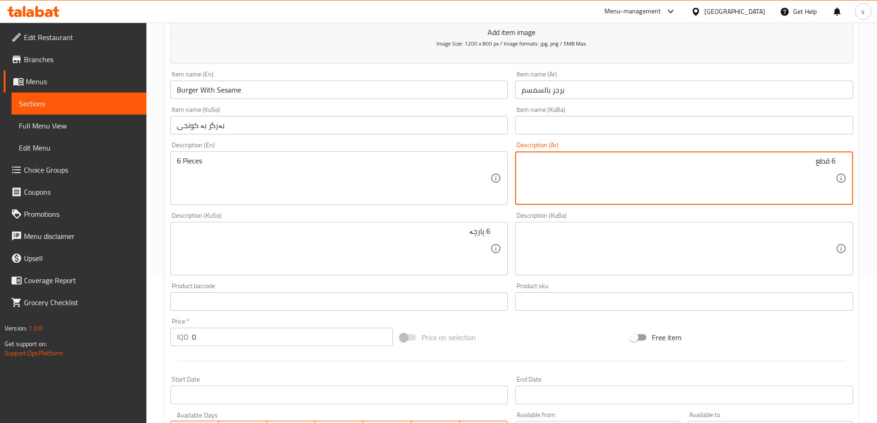
click at [678, 182] on textarea "6 قطع" at bounding box center [679, 179] width 314 height 44
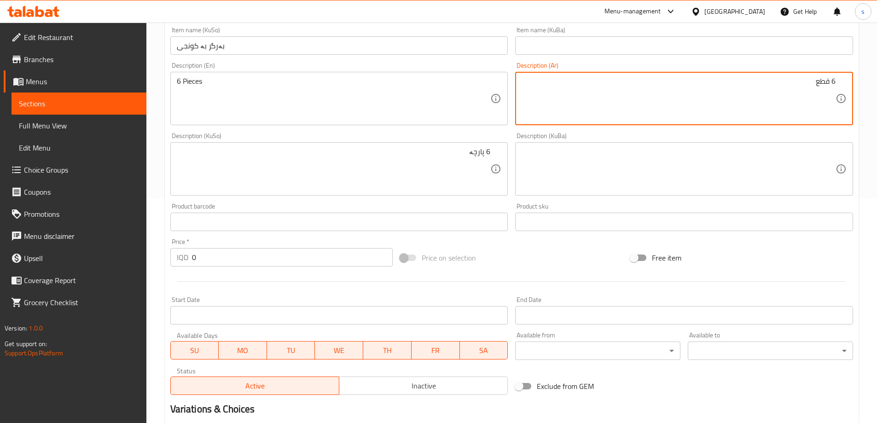
scroll to position [244, 0]
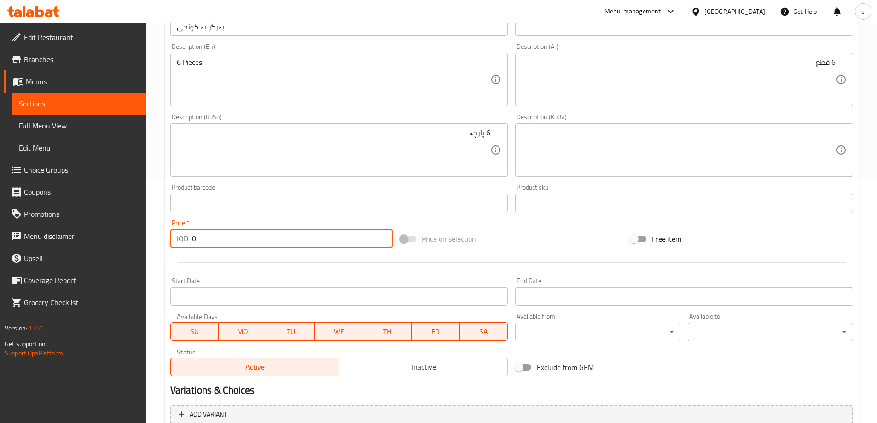
drag, startPoint x: 211, startPoint y: 238, endPoint x: 180, endPoint y: 238, distance: 31.8
click at [180, 238] on div "IQD 0 Price *" at bounding box center [281, 238] width 223 height 18
type input "2000"
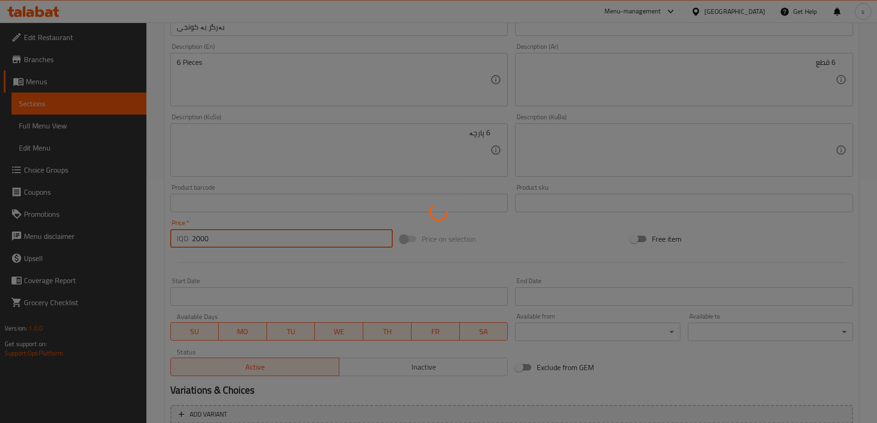
type input "0"
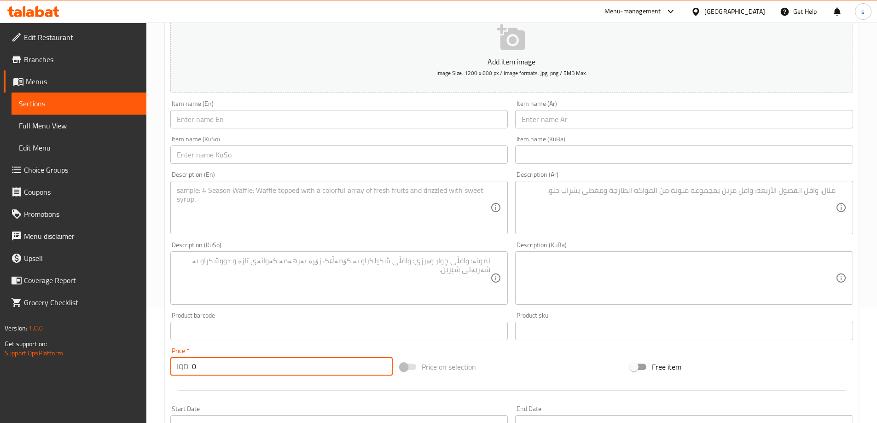
scroll to position [93, 0]
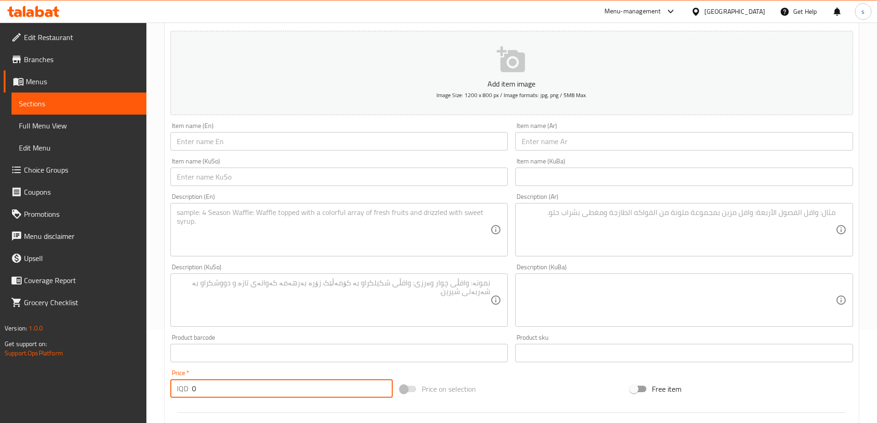
click at [264, 150] on input "text" at bounding box center [339, 141] width 338 height 18
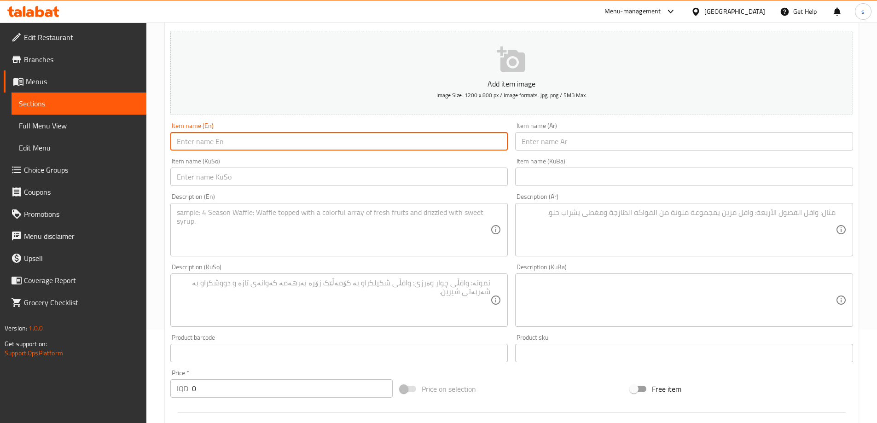
paste input "Burger Cereal Brown"
type input "Burger Cereal Brown"
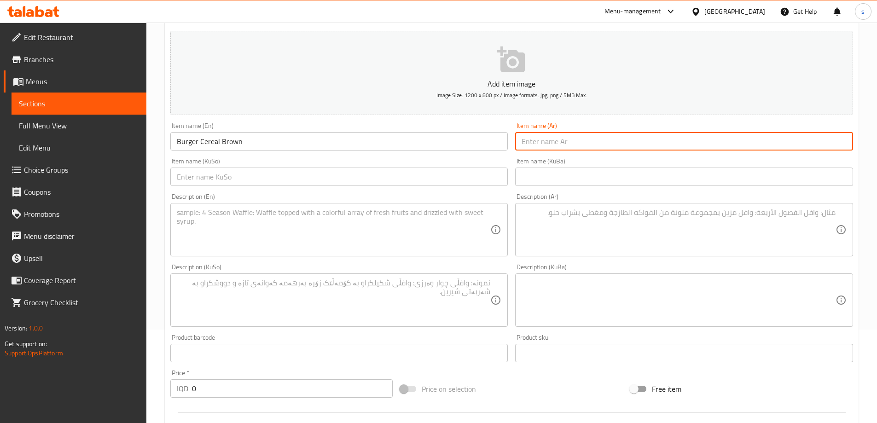
click at [550, 143] on input "text" at bounding box center [684, 141] width 338 height 18
paste input "برجر حبوب أسمر"
type input "برجر حبوب أسمر"
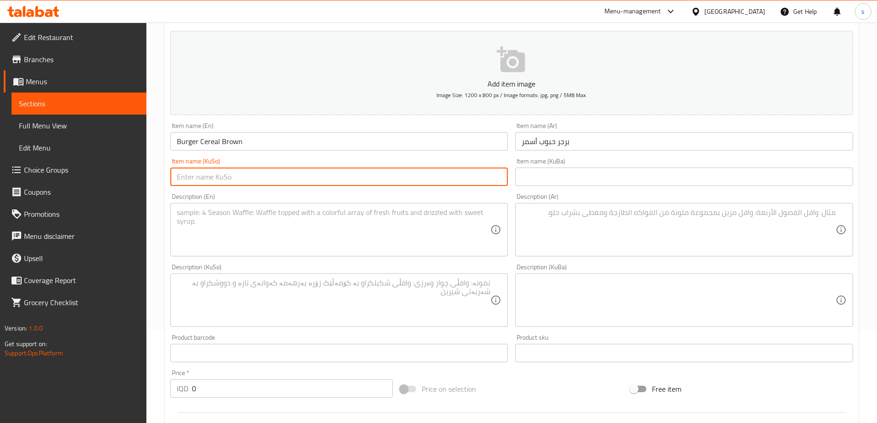
click at [445, 177] on input "text" at bounding box center [339, 177] width 338 height 18
click at [483, 175] on input "بەرگری دانەوێلەی بۆر" at bounding box center [339, 177] width 338 height 18
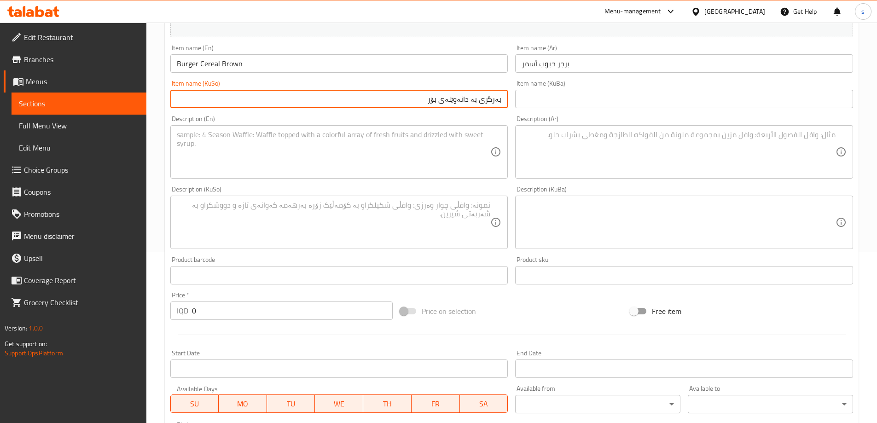
scroll to position [197, 0]
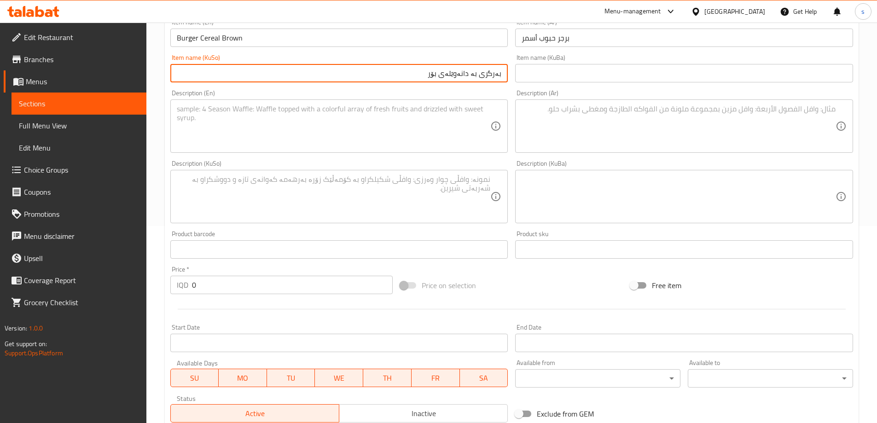
type input "بەرگری بە دانەوێلەی بۆر"
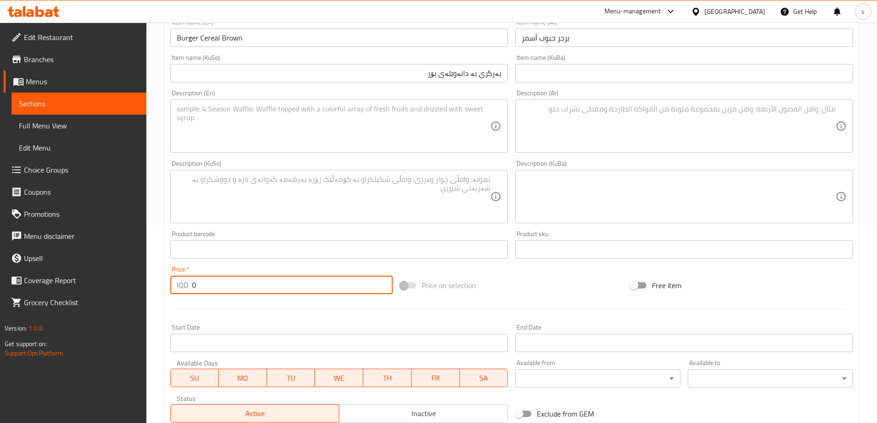
drag, startPoint x: 198, startPoint y: 285, endPoint x: 181, endPoint y: 281, distance: 17.5
click at [185, 291] on div "IQD 0 Price *" at bounding box center [281, 285] width 223 height 18
type input "3000"
click at [258, 115] on textarea at bounding box center [334, 127] width 314 height 44
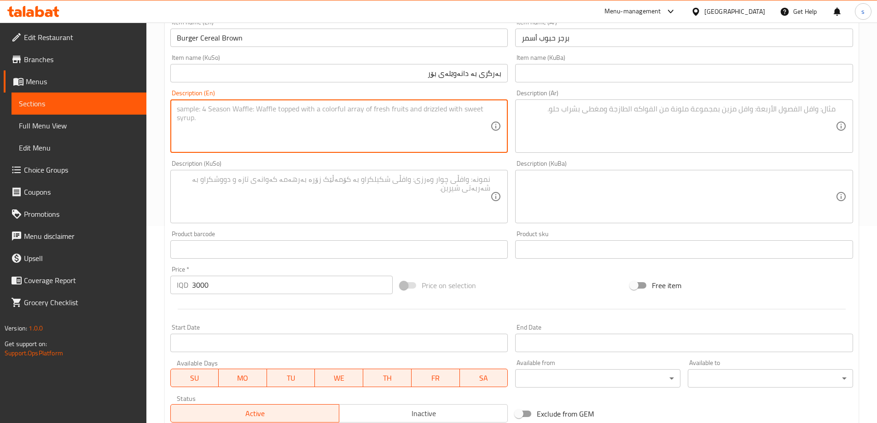
paste textarea "6 Pieces"
type textarea "6 Pieces"
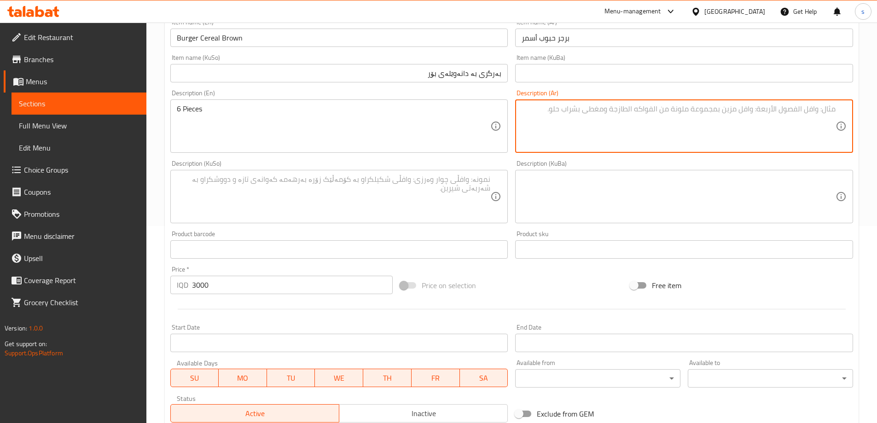
click at [642, 143] on textarea at bounding box center [679, 127] width 314 height 44
paste textarea "6 قطع"
type textarea "6 قطع"
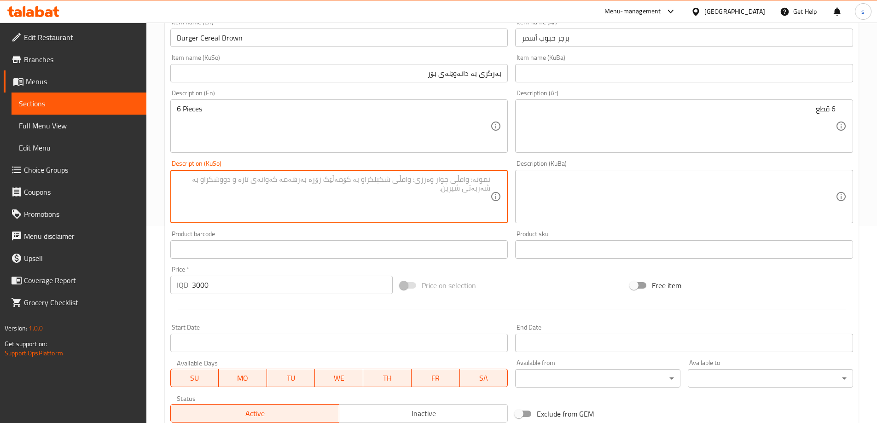
click at [463, 199] on textarea at bounding box center [334, 197] width 314 height 44
paste textarea "6 پارچە"
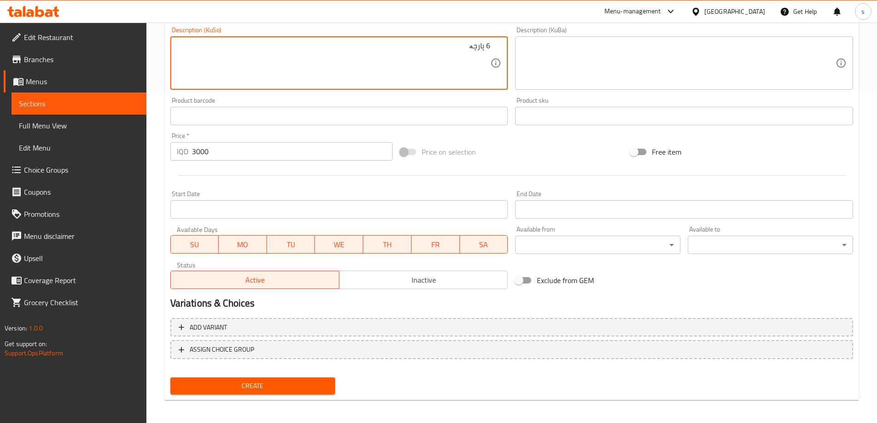
scroll to position [333, 0]
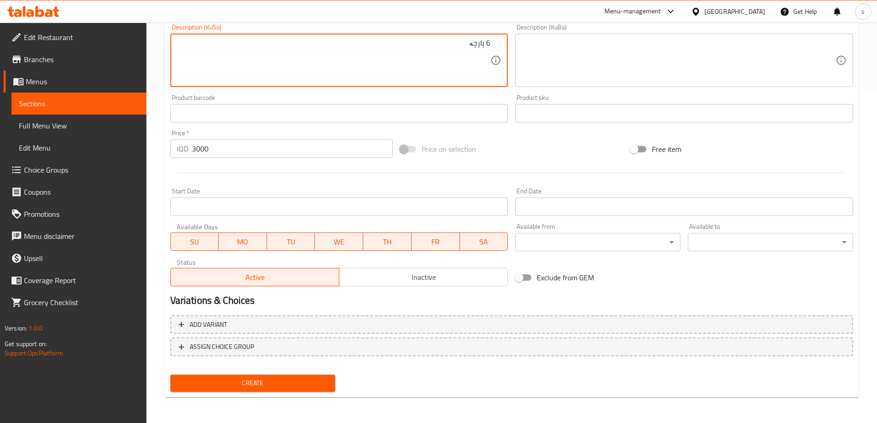
type textarea "6 پارچە"
click at [282, 381] on span "Create" at bounding box center [253, 383] width 151 height 12
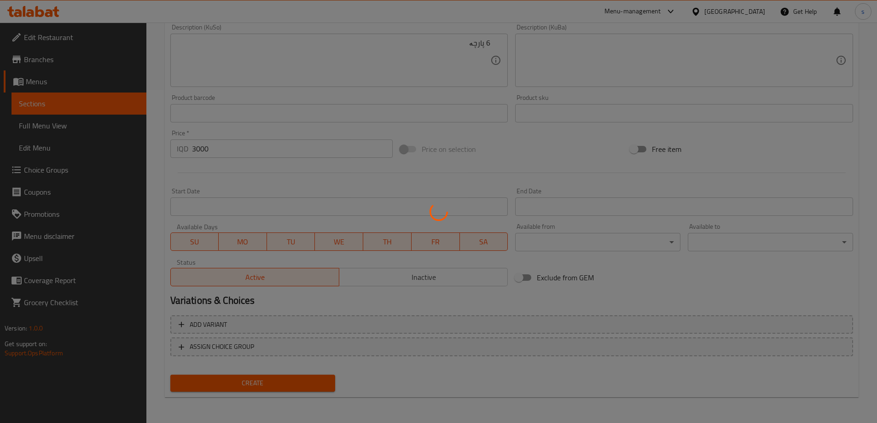
type input "0"
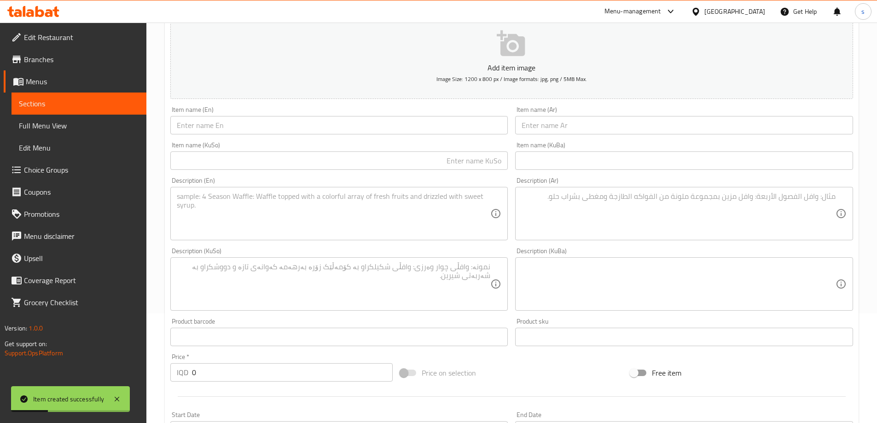
scroll to position [94, 0]
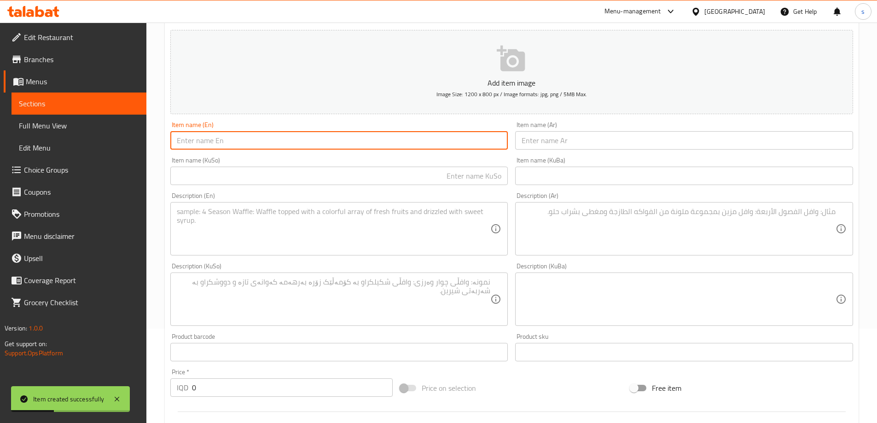
click at [314, 139] on input "text" at bounding box center [339, 140] width 338 height 18
paste input "برجر عادي"
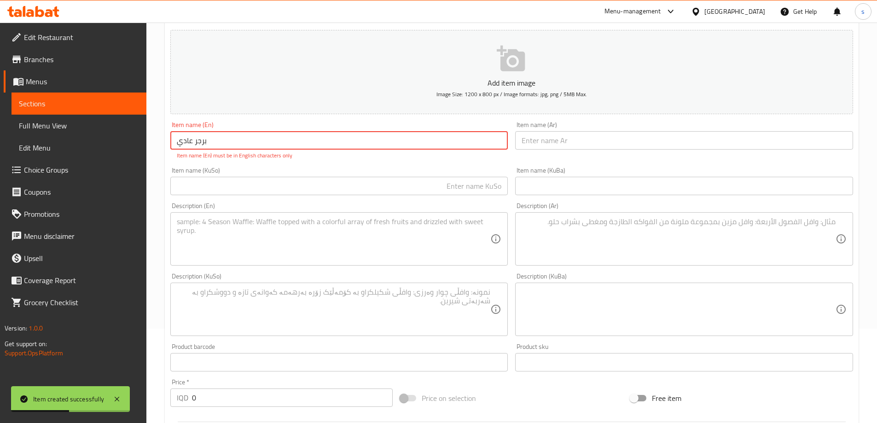
click at [383, 145] on input "برجر عادي" at bounding box center [339, 140] width 338 height 18
paste input "Burger Plain"
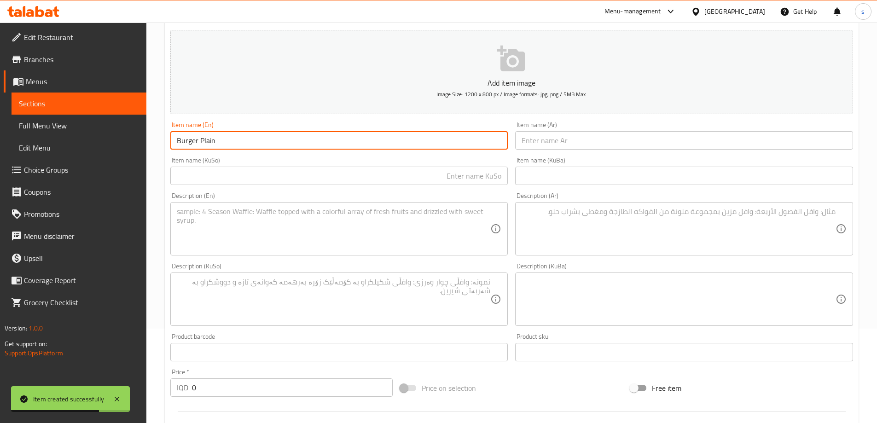
type input "Burger Plain"
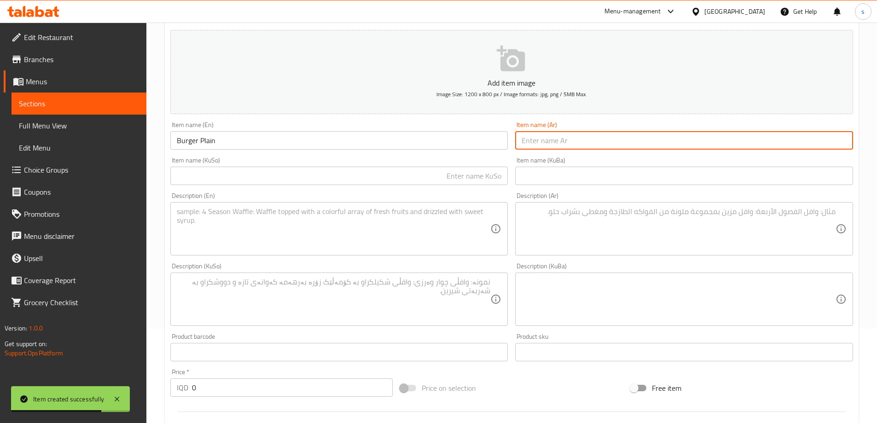
click at [588, 136] on input "text" at bounding box center [684, 140] width 338 height 18
paste input "برجر عادي"
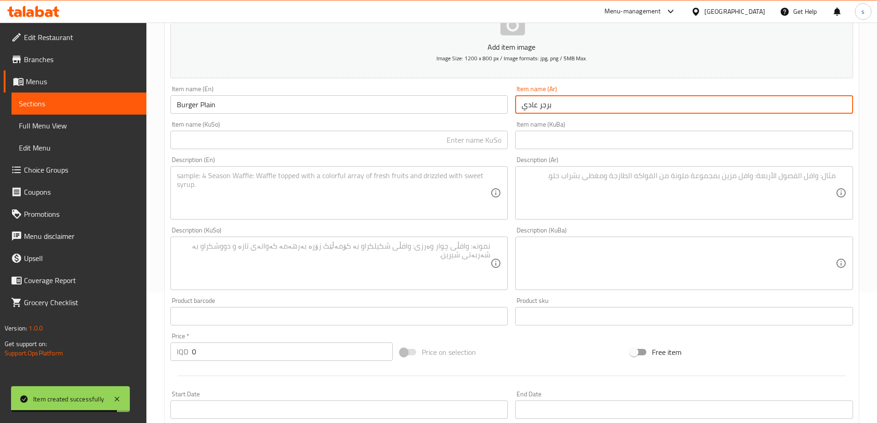
scroll to position [133, 0]
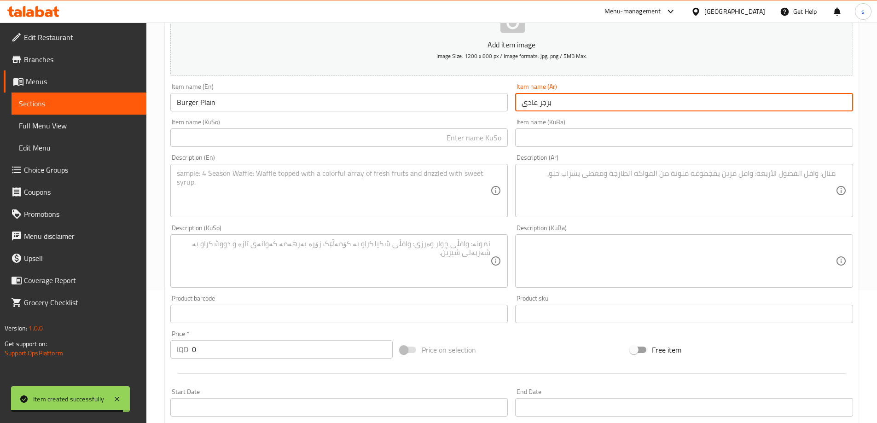
type input "برجر عادي"
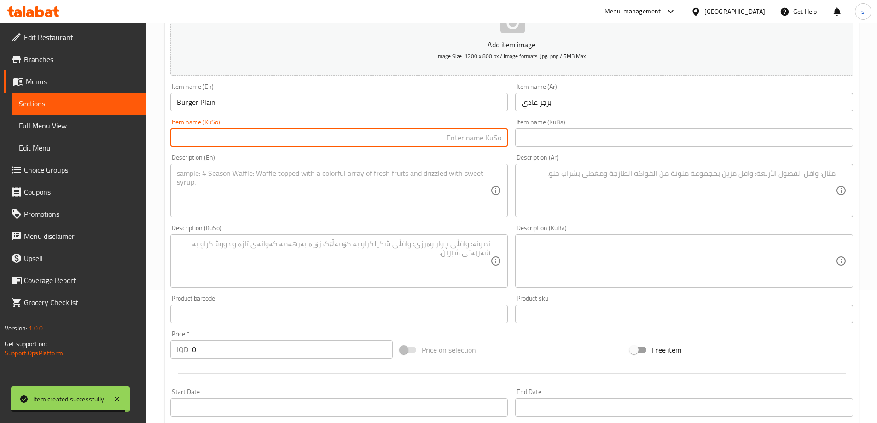
click at [391, 139] on input "text" at bounding box center [339, 137] width 338 height 18
type input "بەرگری ئاسای"
click at [212, 105] on input "Burger Plain" at bounding box center [339, 102] width 338 height 18
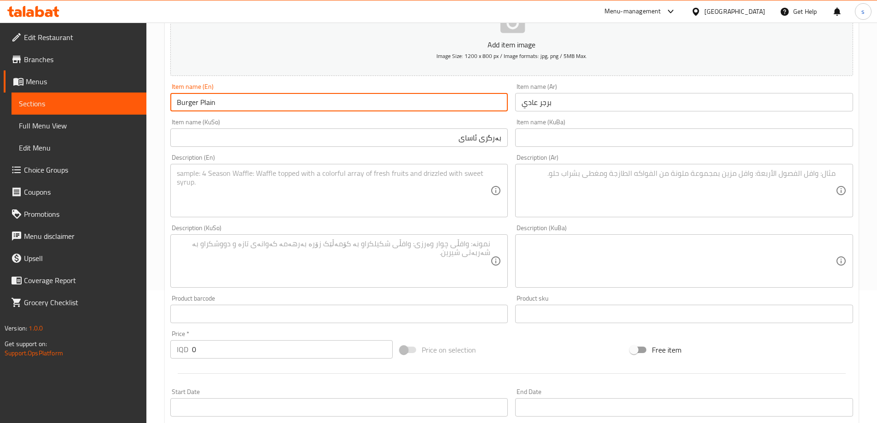
click at [212, 105] on input "Burger Plain" at bounding box center [339, 102] width 338 height 18
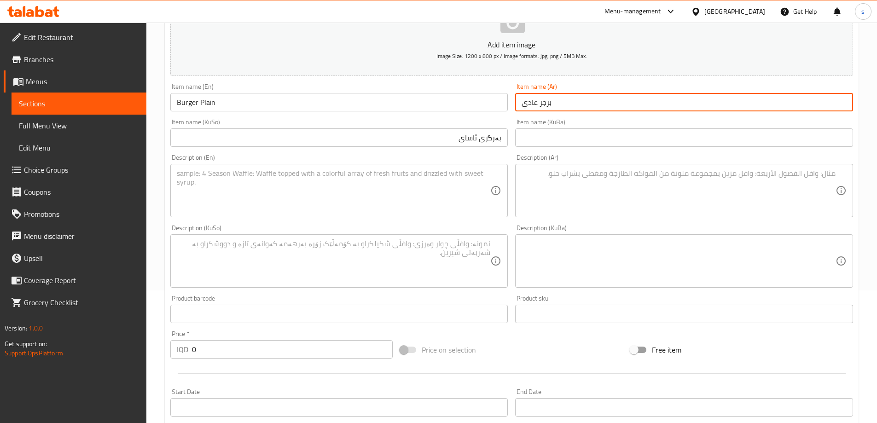
drag, startPoint x: 538, startPoint y: 102, endPoint x: 513, endPoint y: 110, distance: 26.5
click at [513, 110] on div "Item name (Ar) برجر عادي Item name (Ar)" at bounding box center [683, 97] width 345 height 35
paste input "ادة"
type input "برجر سادة"
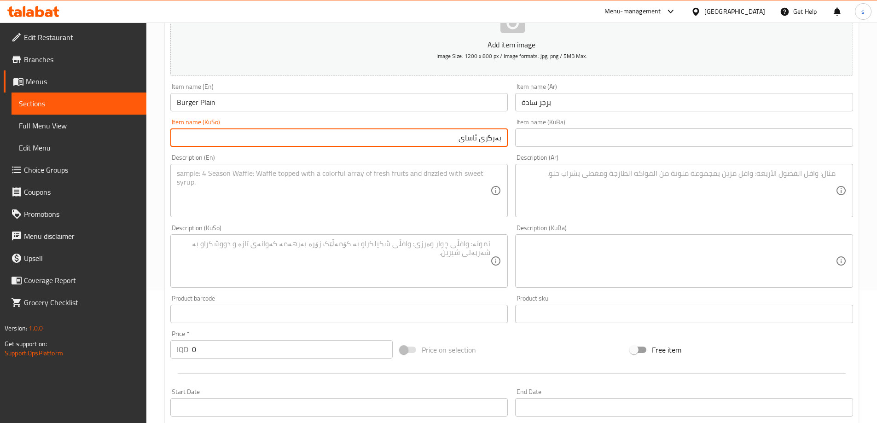
drag, startPoint x: 480, startPoint y: 141, endPoint x: 472, endPoint y: 143, distance: 8.5
click at [472, 143] on input "بەرگری ئاسای" at bounding box center [339, 137] width 338 height 18
drag, startPoint x: 454, startPoint y: 144, endPoint x: 479, endPoint y: 144, distance: 24.9
click at [479, 144] on input "بەرگری ئاسای" at bounding box center [339, 137] width 338 height 18
paste input "ادە"
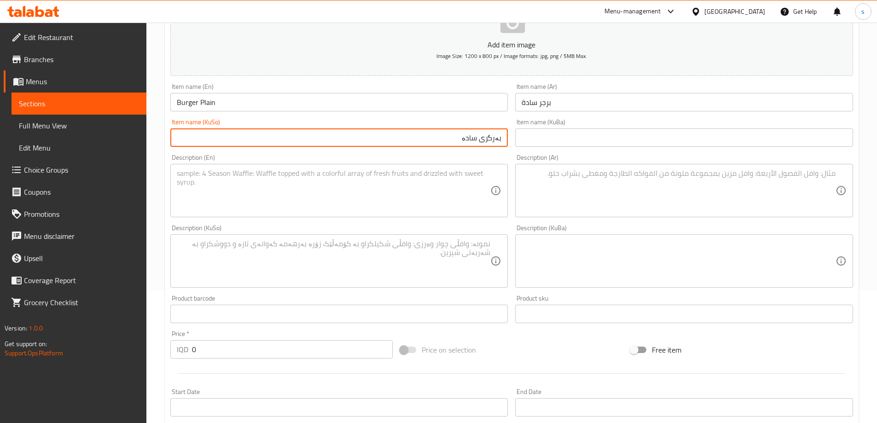
type input "بەرگری سادە"
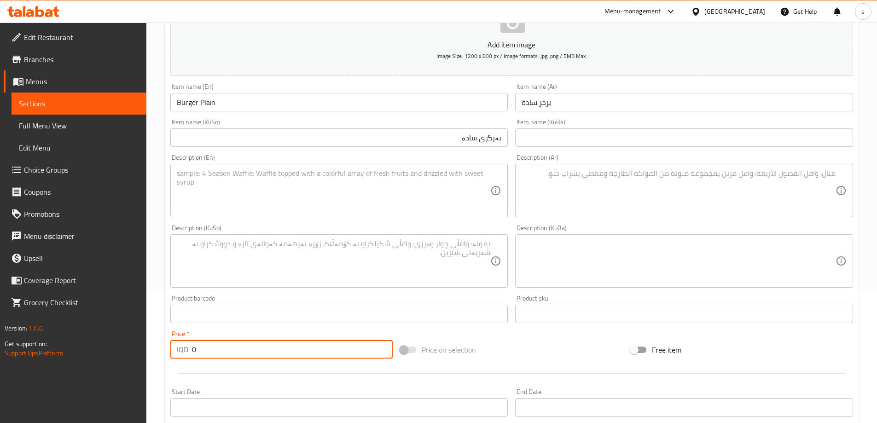
drag, startPoint x: 197, startPoint y: 358, endPoint x: 185, endPoint y: 359, distance: 12.5
click at [185, 359] on div "Price   * IQD 0 Price *" at bounding box center [282, 344] width 230 height 35
type input "2000"
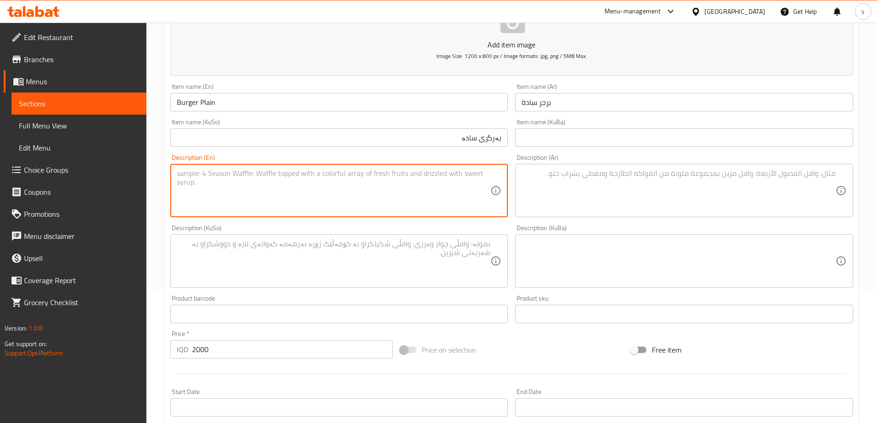
click at [285, 177] on textarea at bounding box center [334, 191] width 314 height 44
paste textarea "6 Pieces"
type textarea "6 Pieces"
click at [651, 190] on textarea at bounding box center [679, 191] width 314 height 44
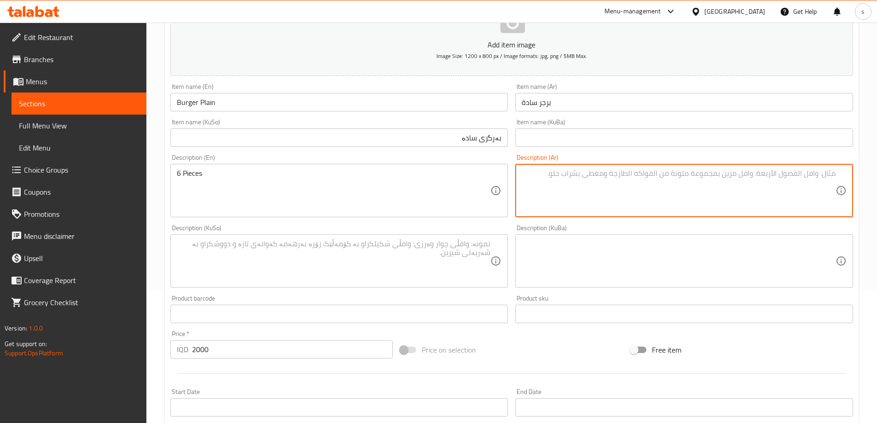
paste textarea "6 قطع"
type textarea "6 قطع"
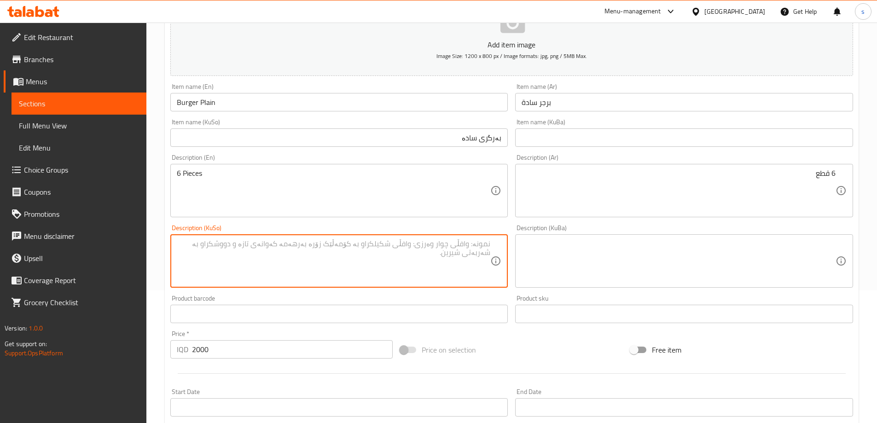
click at [434, 271] on textarea at bounding box center [334, 261] width 314 height 44
paste textarea "6 پارچە"
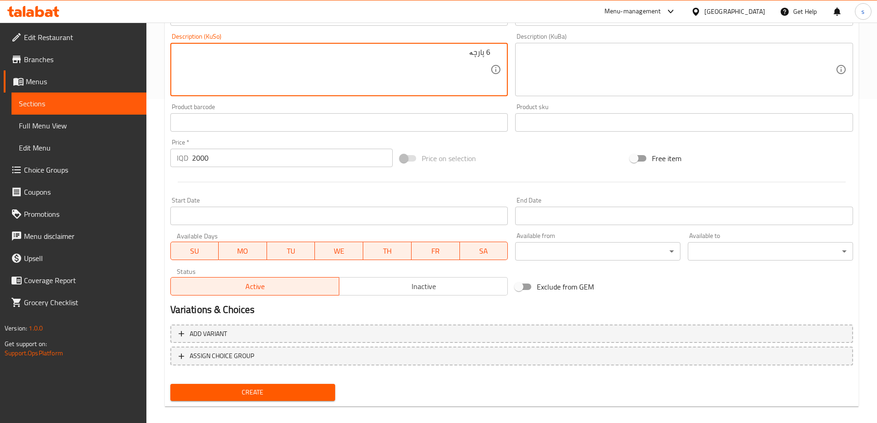
scroll to position [333, 0]
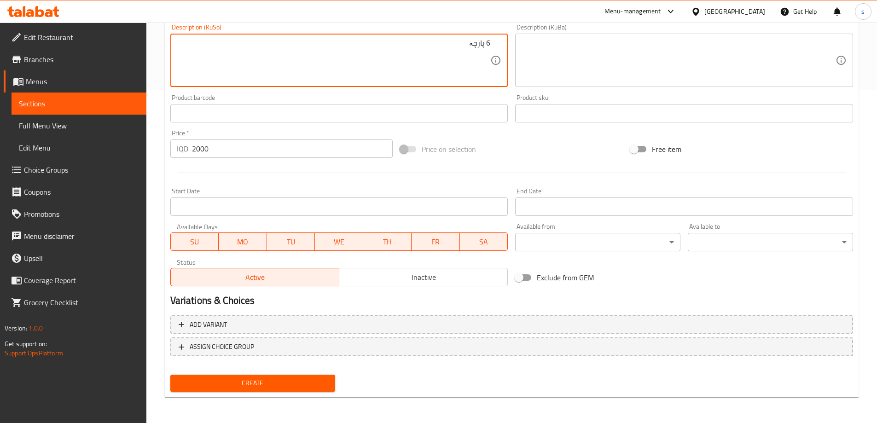
type textarea "6 پارچە"
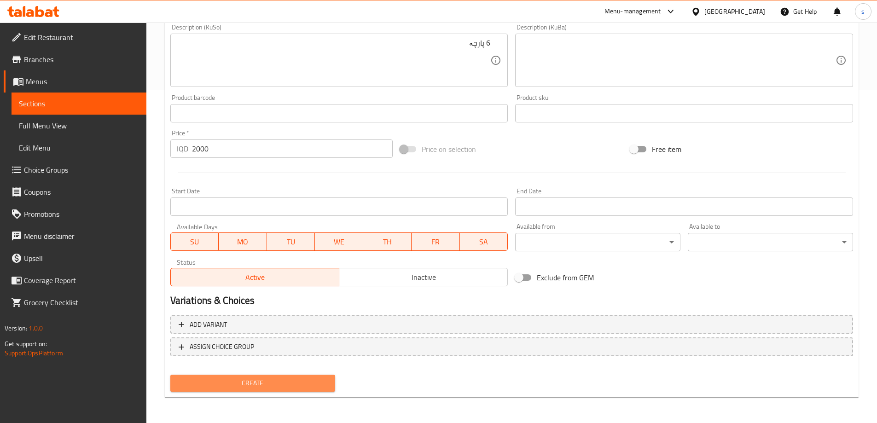
click at [212, 383] on span "Create" at bounding box center [253, 383] width 151 height 12
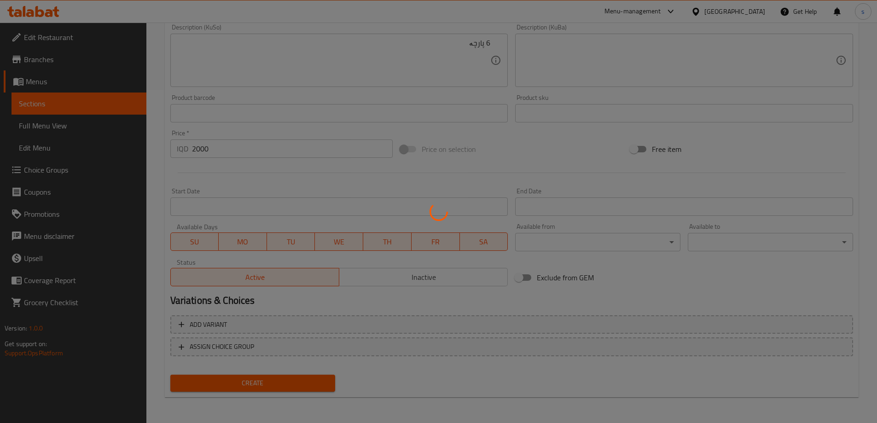
type input "0"
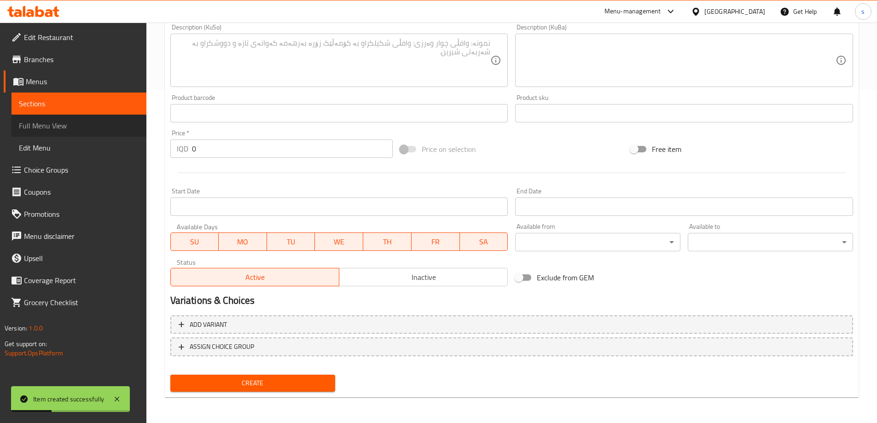
click at [49, 128] on span "Full Menu View" at bounding box center [79, 125] width 120 height 11
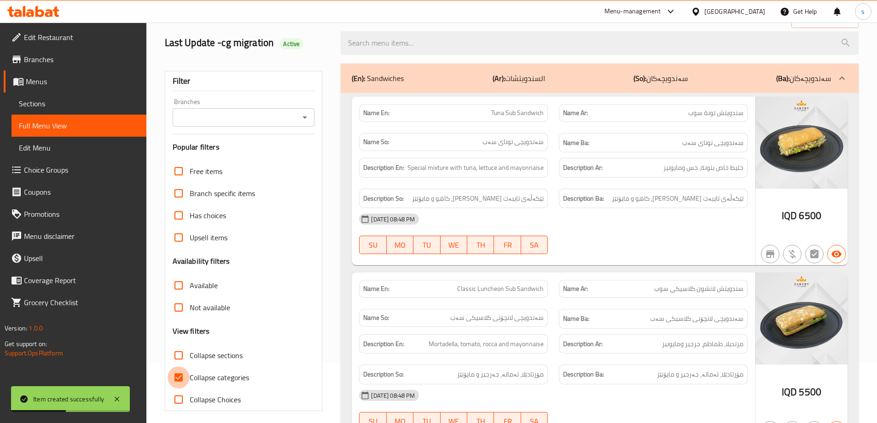
drag, startPoint x: 172, startPoint y: 377, endPoint x: 174, endPoint y: 354, distance: 23.1
click at [174, 377] on input "Collapse categories" at bounding box center [179, 377] width 22 height 22
checkbox input "false"
click at [174, 354] on input "Collapse sections" at bounding box center [179, 355] width 22 height 22
checkbox input "true"
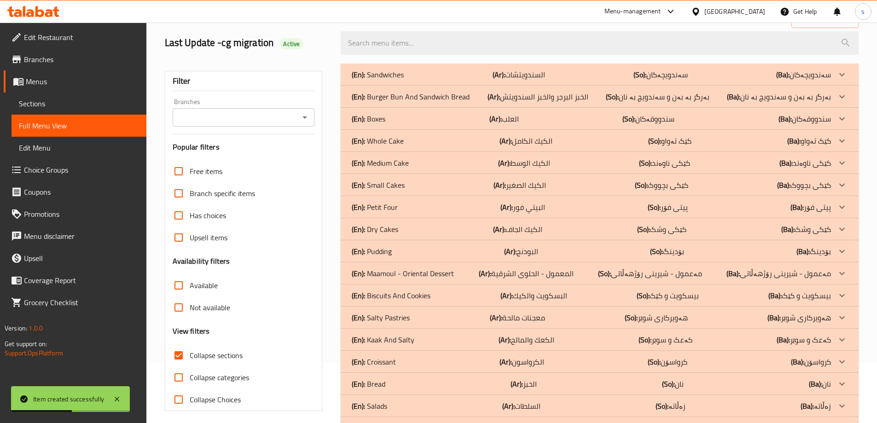
click at [297, 119] on div "Branches" at bounding box center [244, 117] width 142 height 18
click at [309, 124] on div "Branches" at bounding box center [244, 117] width 142 height 18
click at [302, 115] on icon "Open" at bounding box center [304, 117] width 11 height 11
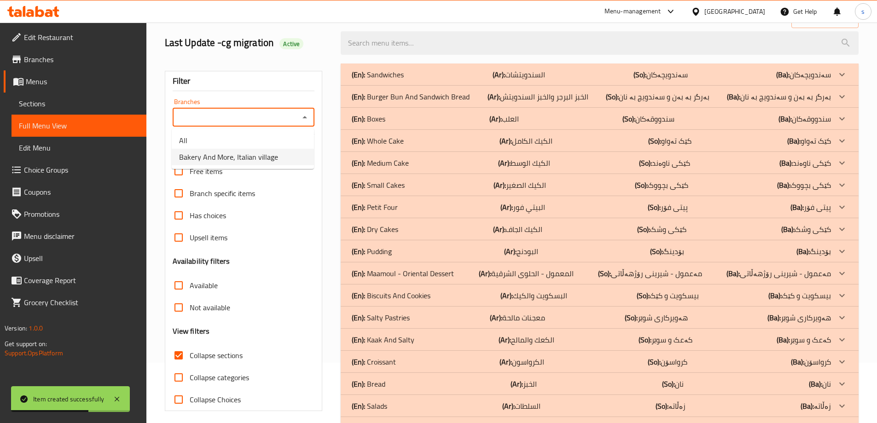
click at [299, 164] on li "Bakery And More, Italian village" at bounding box center [243, 157] width 142 height 17
type input "Bakery And More, Italian village"
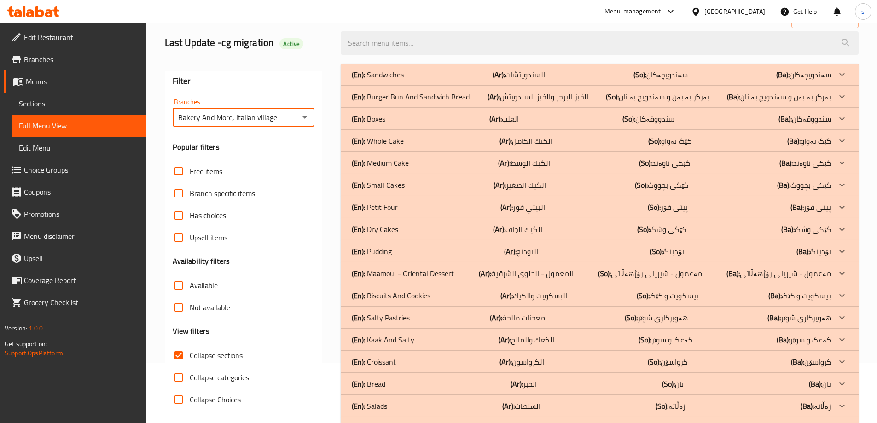
scroll to position [74, 0]
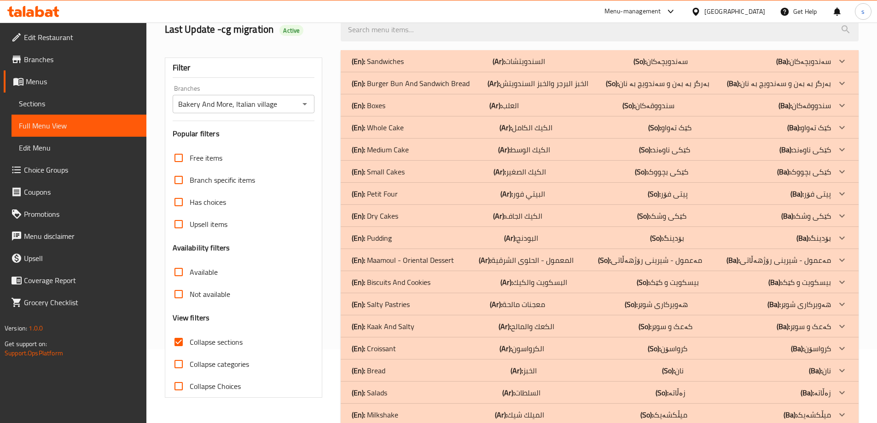
click at [404, 67] on p "(En): Burger Bun And Sandwich Bread" at bounding box center [378, 61] width 52 height 11
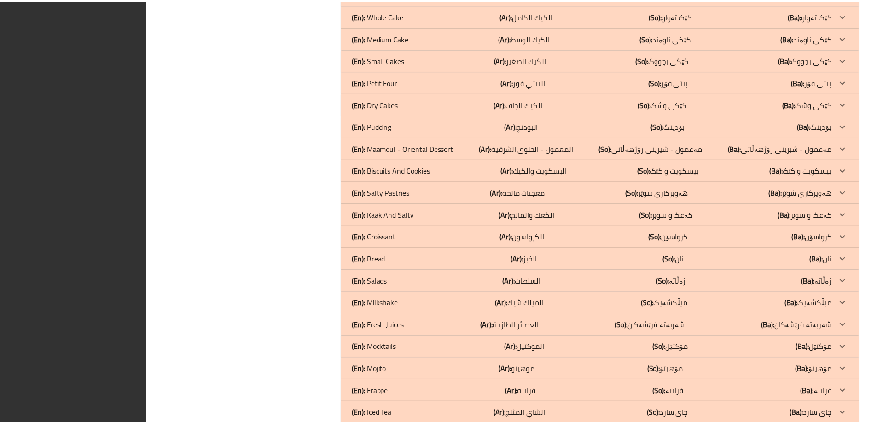
scroll to position [2069, 0]
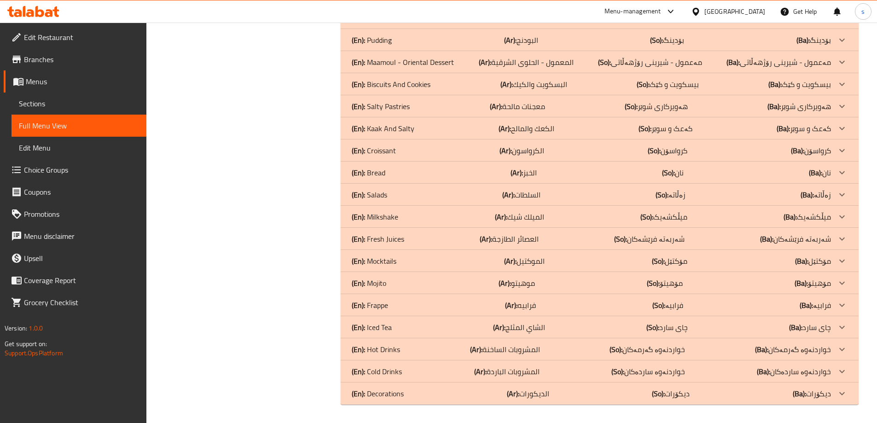
click at [46, 10] on icon at bounding box center [33, 11] width 52 height 11
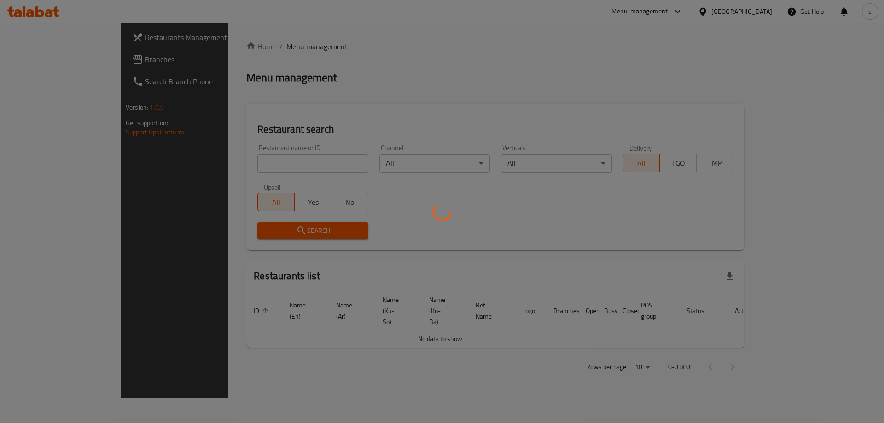
click at [209, 168] on div at bounding box center [442, 211] width 884 height 423
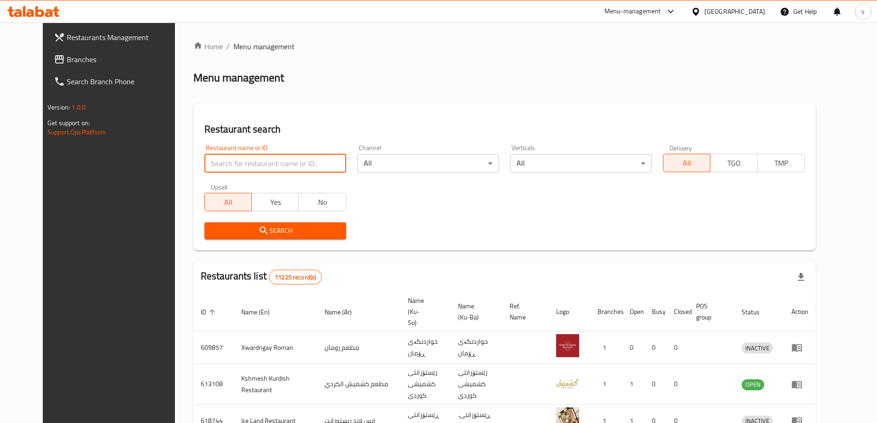
click at [209, 165] on input "search" at bounding box center [275, 163] width 142 height 18
paste input "699187"
type input "699187"
click button "Search" at bounding box center [275, 230] width 142 height 17
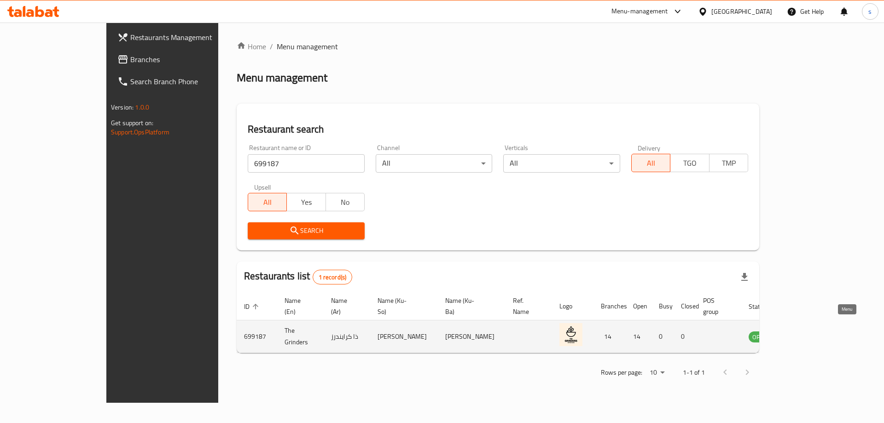
click at [814, 331] on link "enhanced table" at bounding box center [805, 336] width 17 height 11
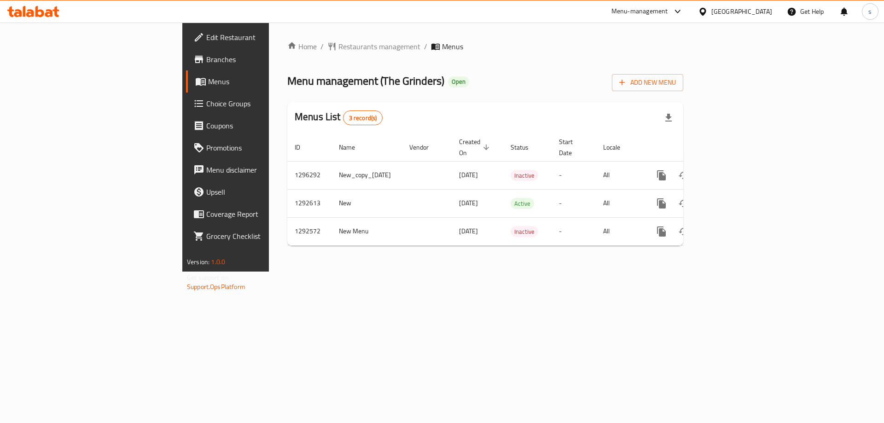
click at [206, 57] on span "Branches" at bounding box center [264, 59] width 116 height 11
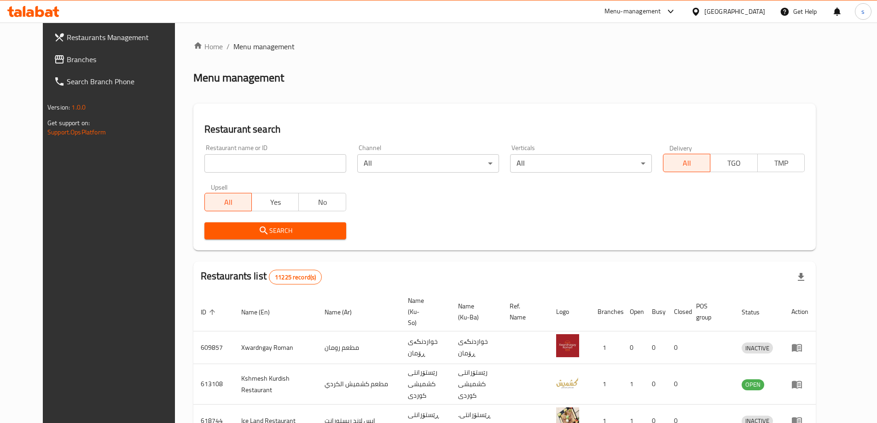
click at [206, 165] on input "search" at bounding box center [275, 163] width 142 height 18
paste input "680908"
type input "680908"
click button "Search" at bounding box center [275, 230] width 142 height 17
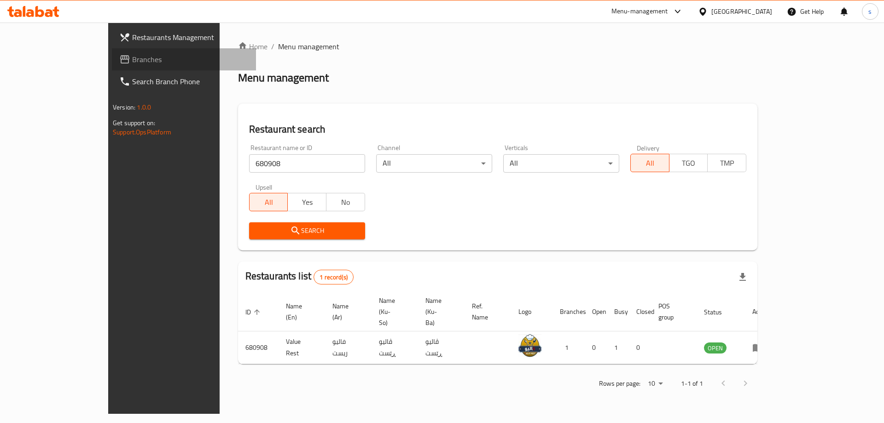
click at [112, 66] on link "Branches" at bounding box center [184, 59] width 144 height 22
